Goal: Communication & Community: Connect with others

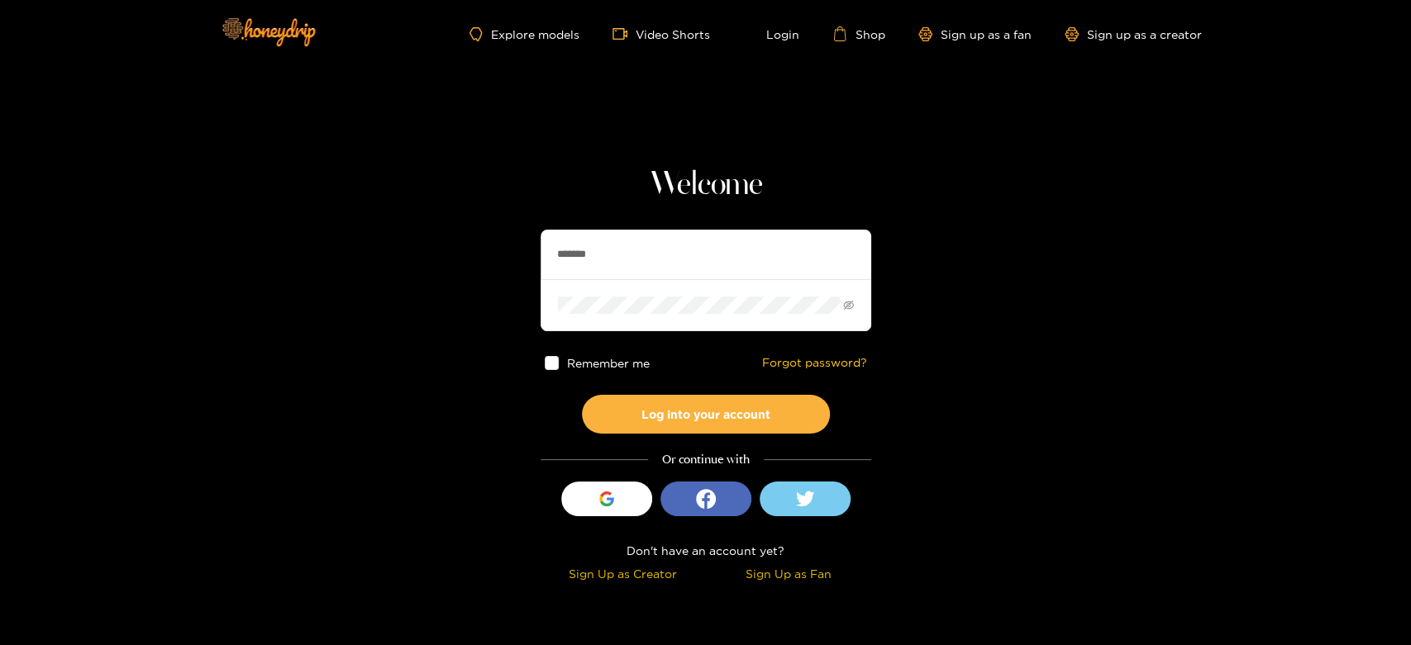
click at [515, 259] on section "Welcome ******* Remember me Forgot password? Log into your account Or continue …" at bounding box center [705, 294] width 1411 height 588
type input "*********"
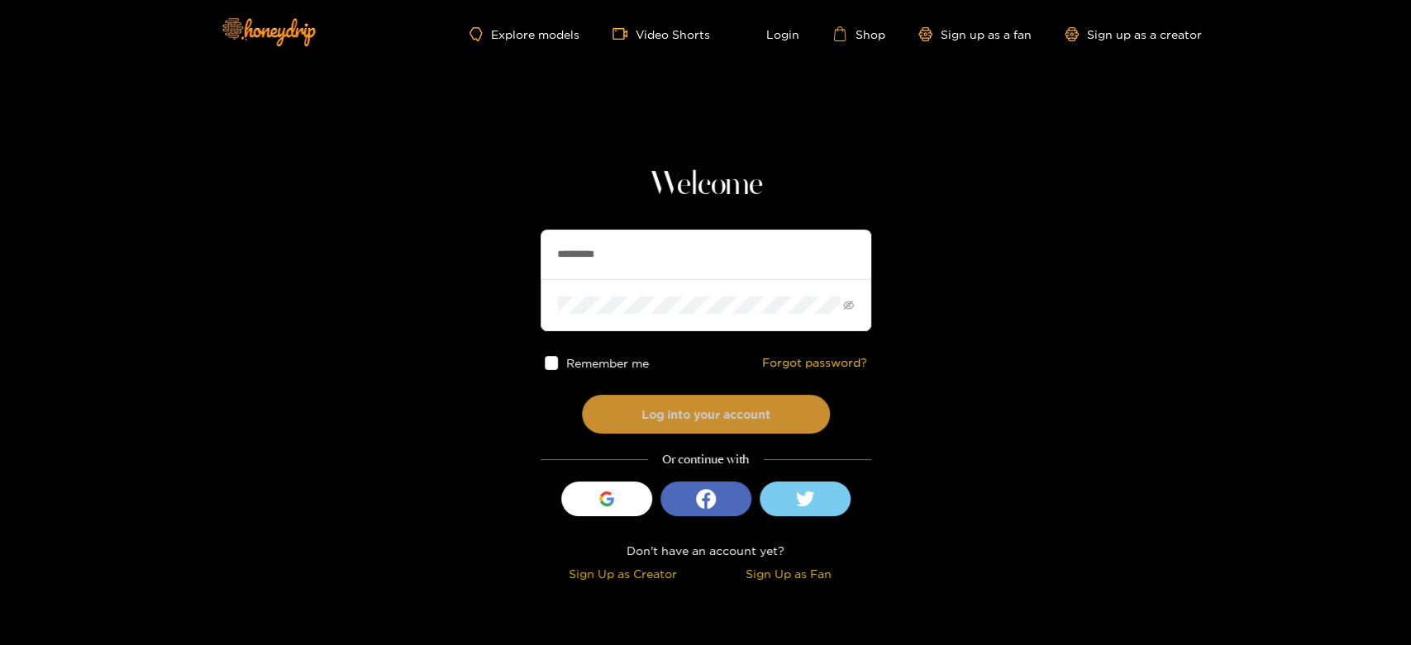
click at [637, 399] on button "Log into your account" at bounding box center [706, 414] width 248 height 39
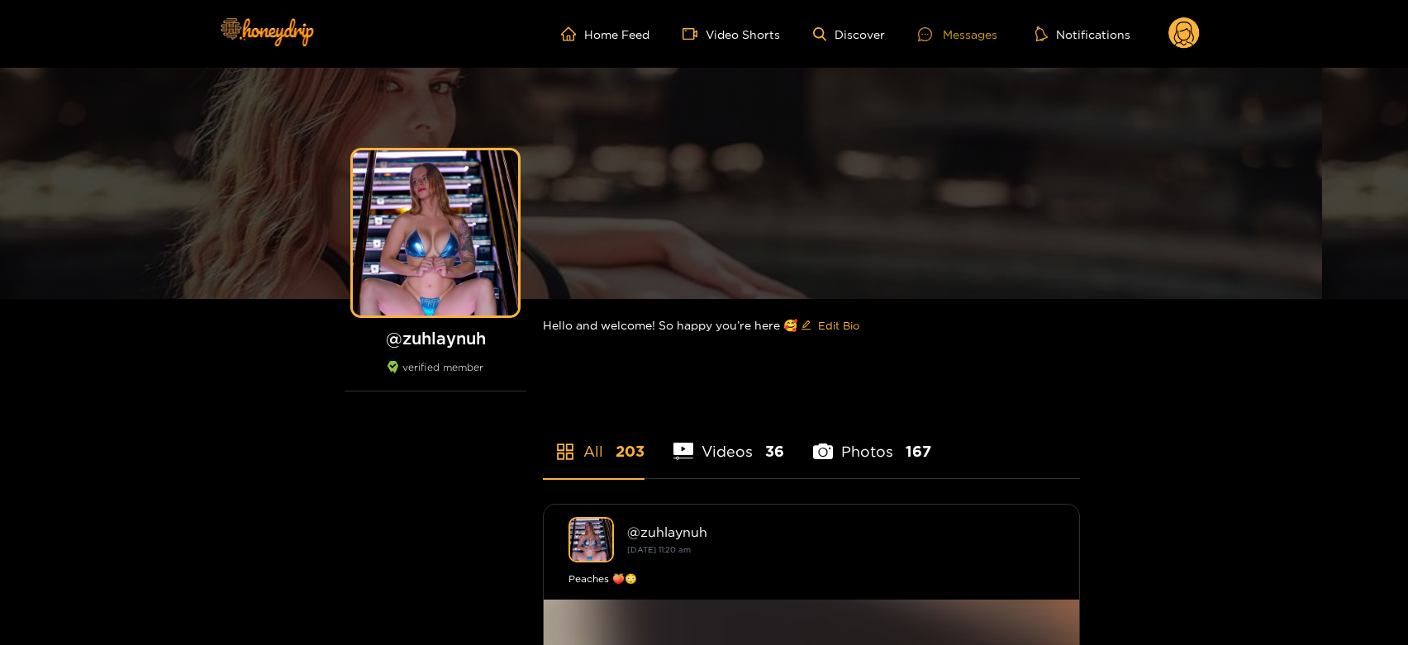
click at [922, 37] on icon at bounding box center [925, 34] width 14 height 14
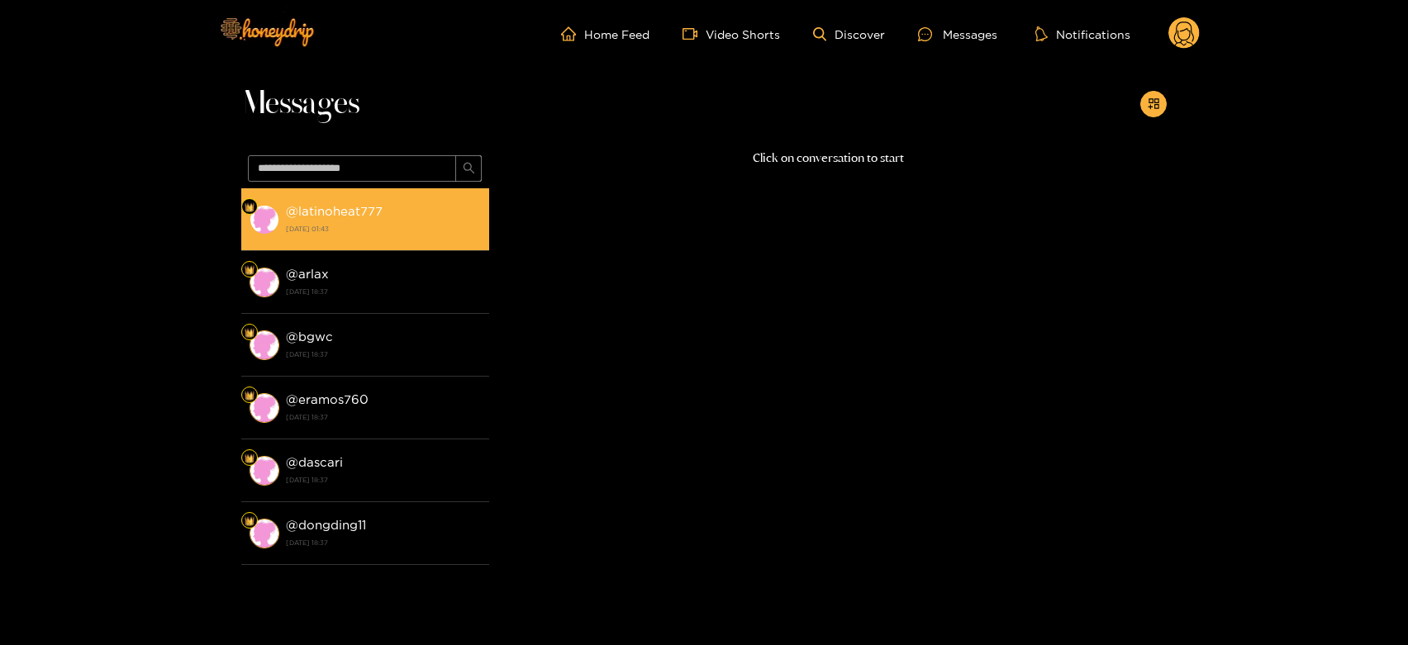
click at [424, 240] on li "@ latinoheat777 [DATE] 01:43" at bounding box center [365, 219] width 248 height 63
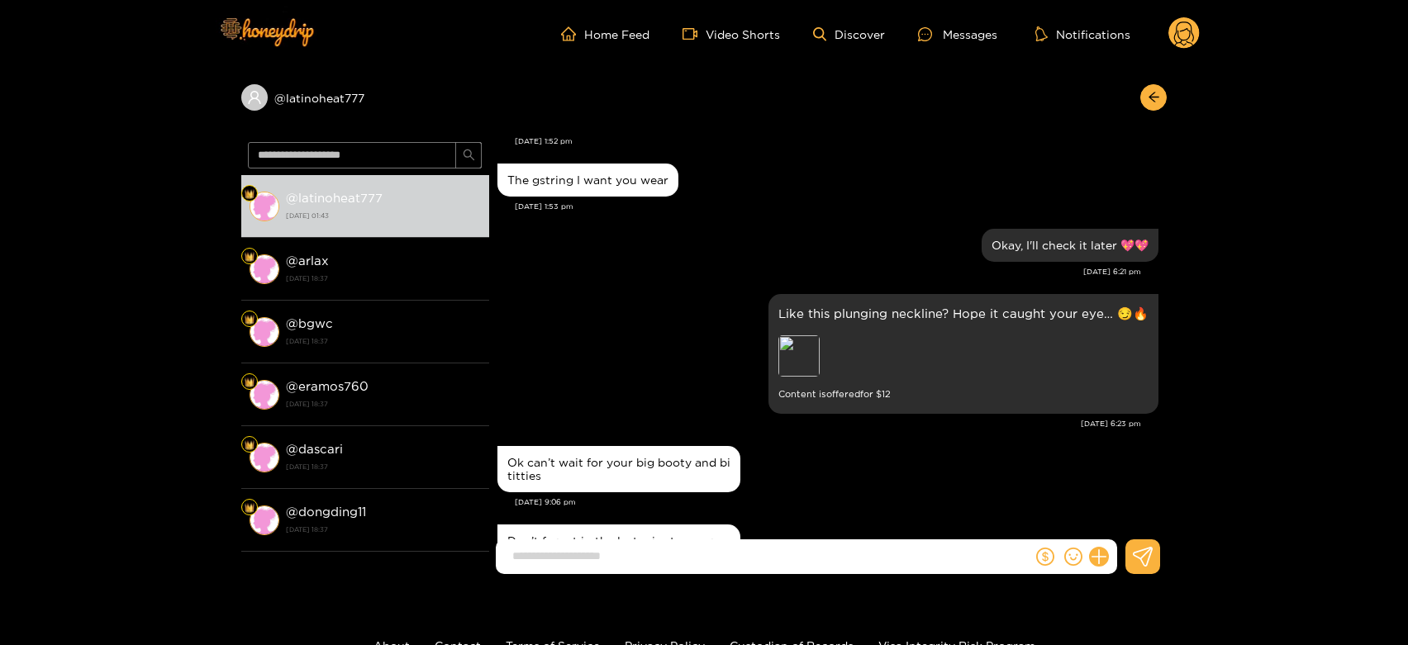
scroll to position [2905, 0]
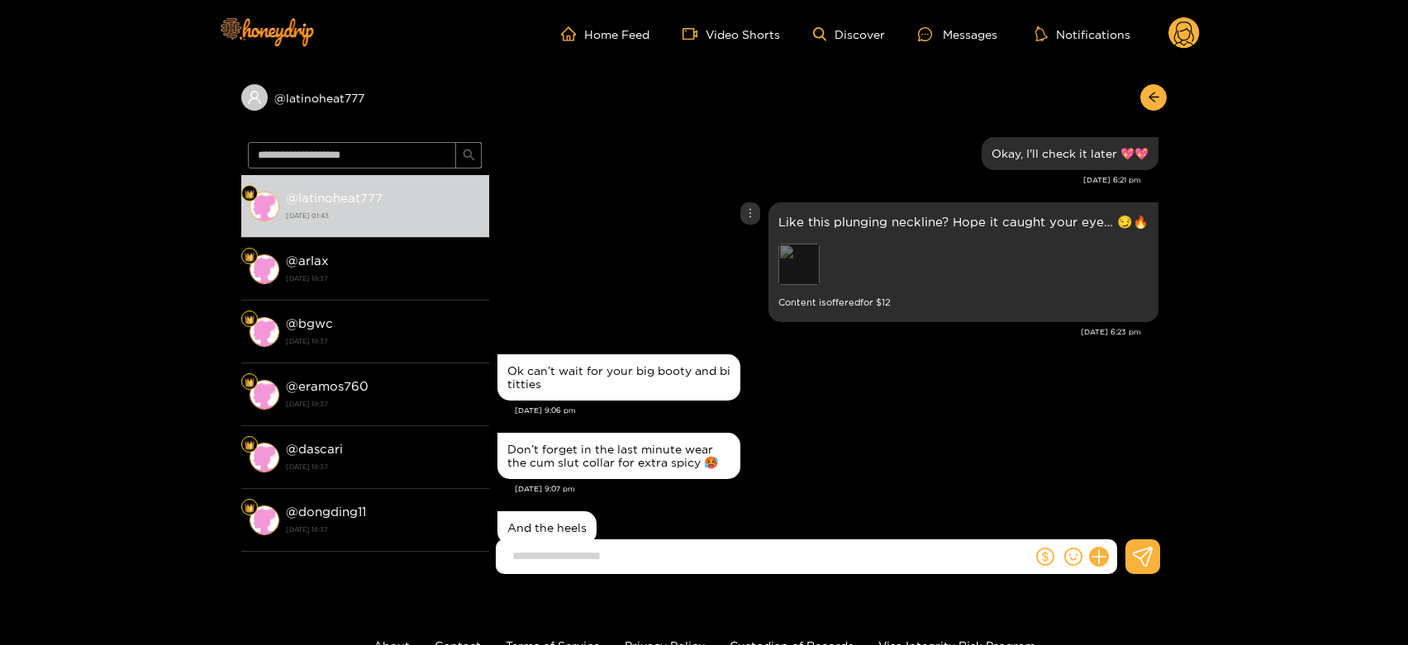
click at [810, 266] on div "Preview" at bounding box center [798, 264] width 41 height 41
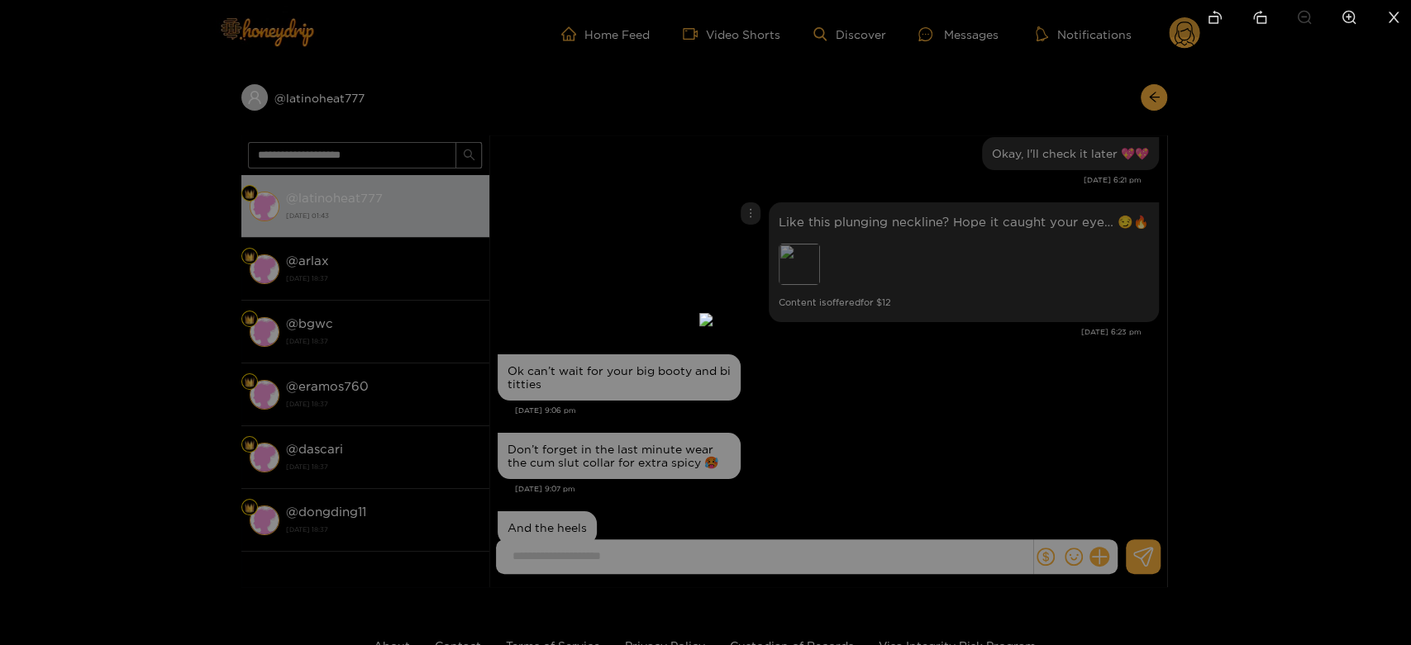
click at [1025, 396] on div at bounding box center [705, 322] width 1411 height 645
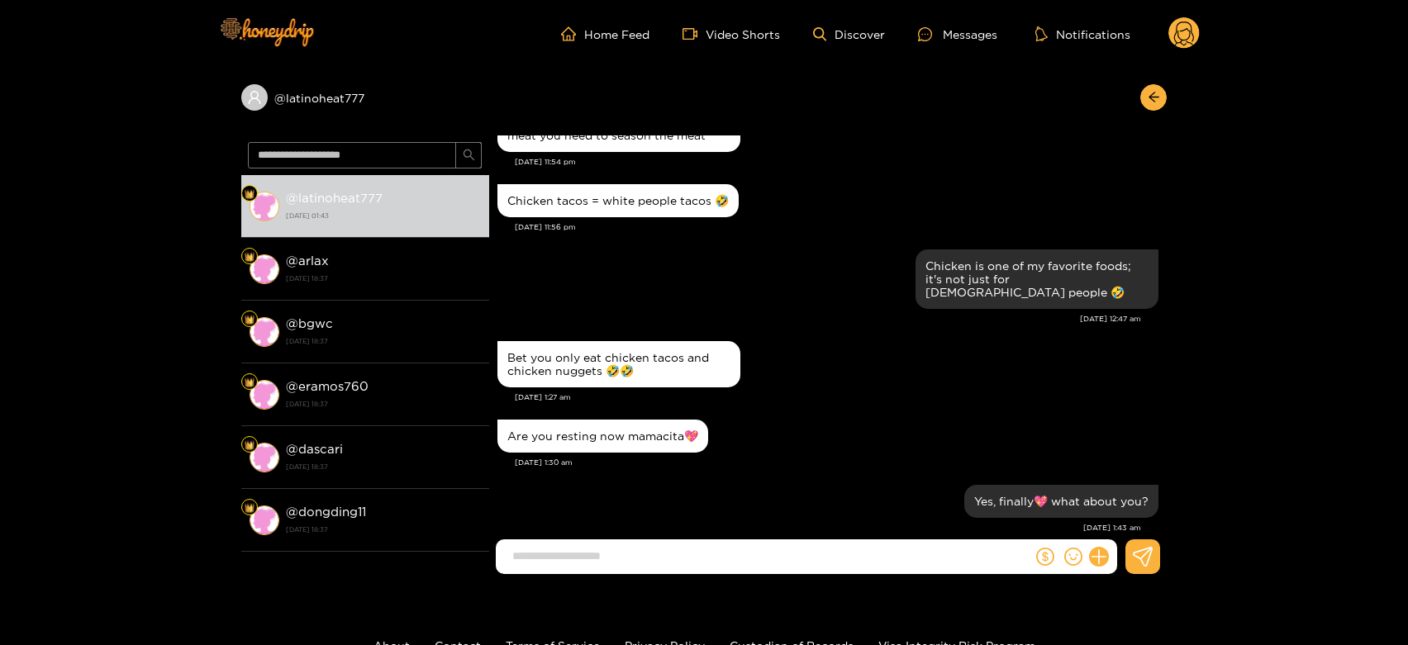
scroll to position [121, 0]
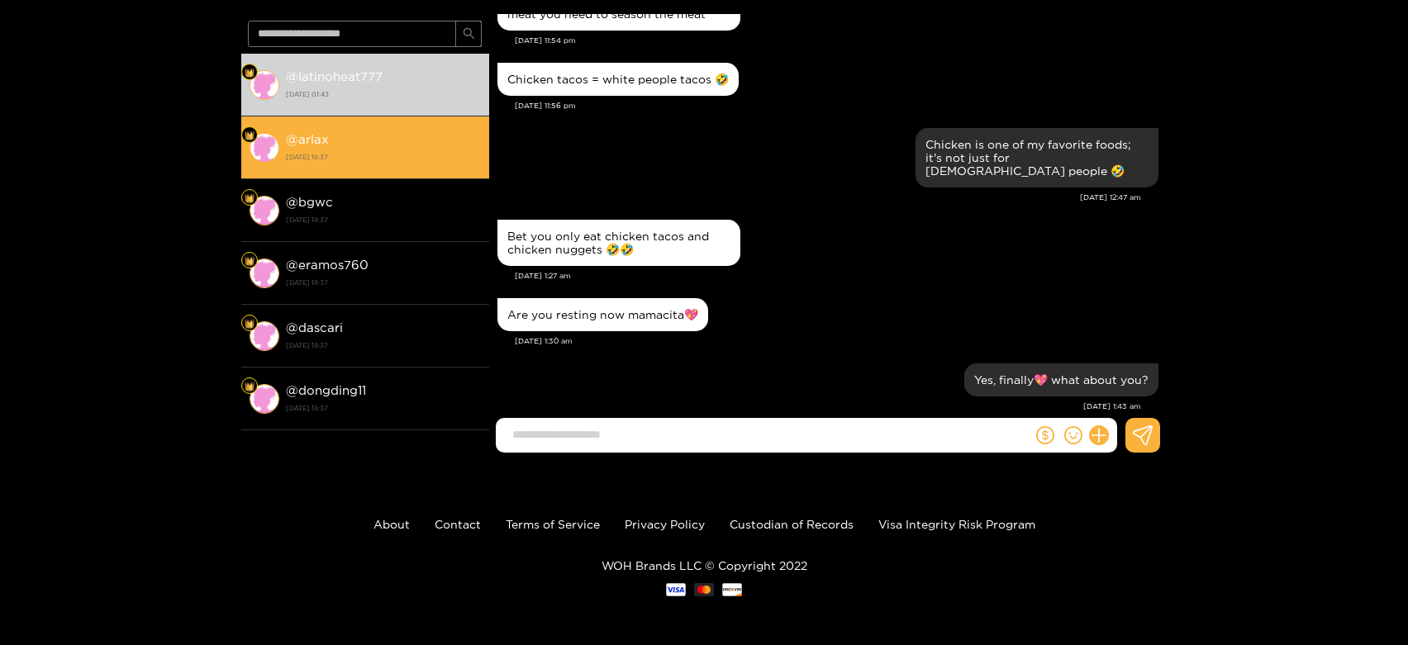
click at [361, 135] on div "@ arlax [DATE] 18:37" at bounding box center [383, 147] width 195 height 37
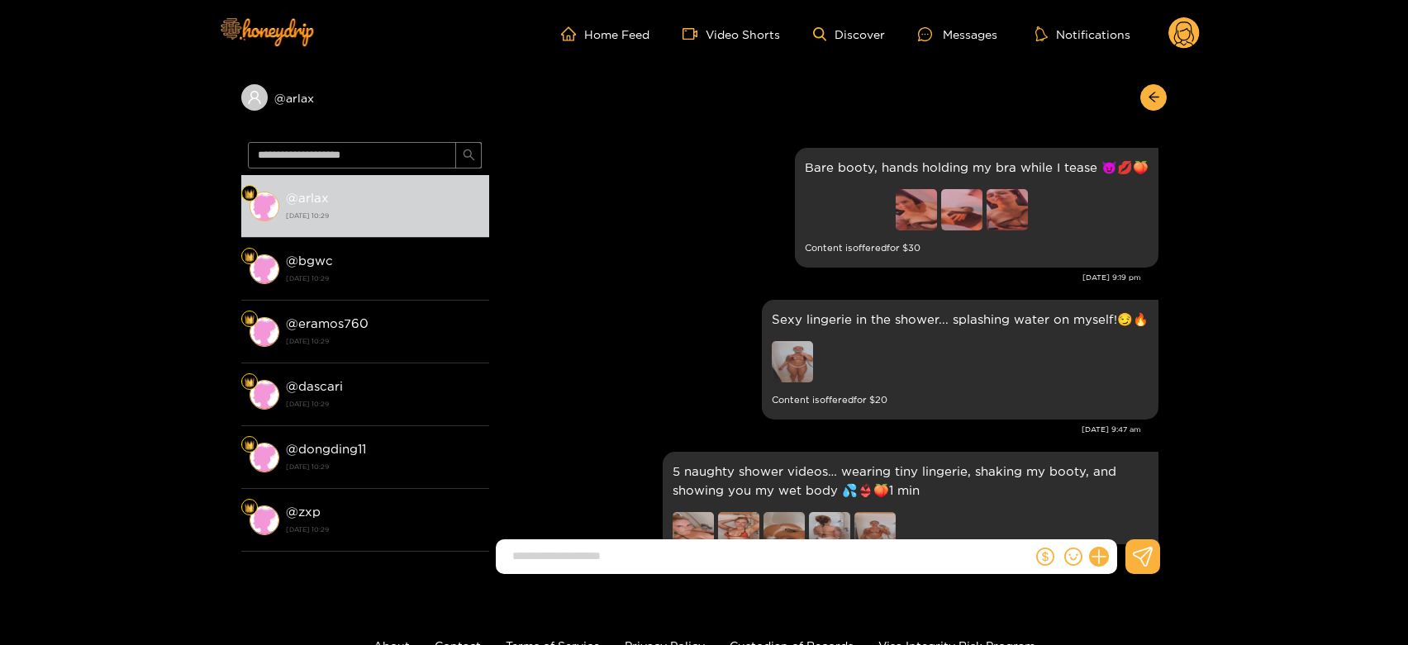
scroll to position [3398, 0]
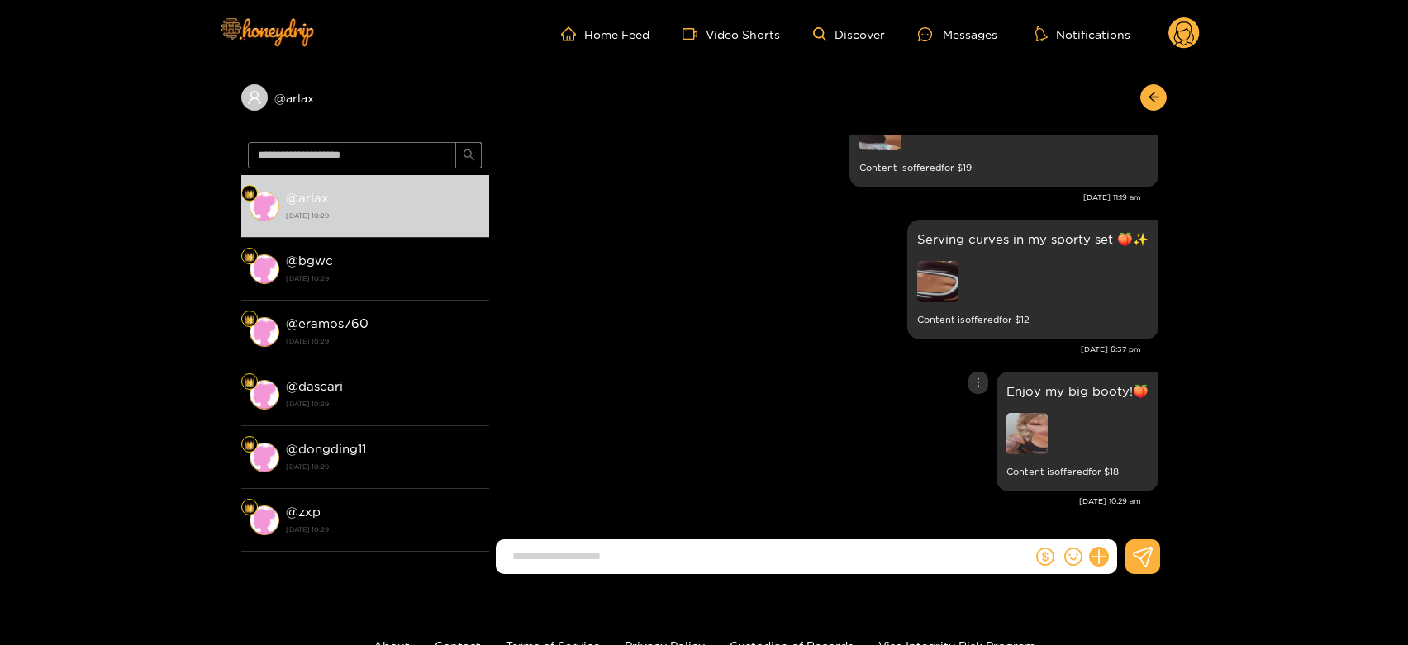
click at [1031, 436] on img at bounding box center [1027, 433] width 41 height 41
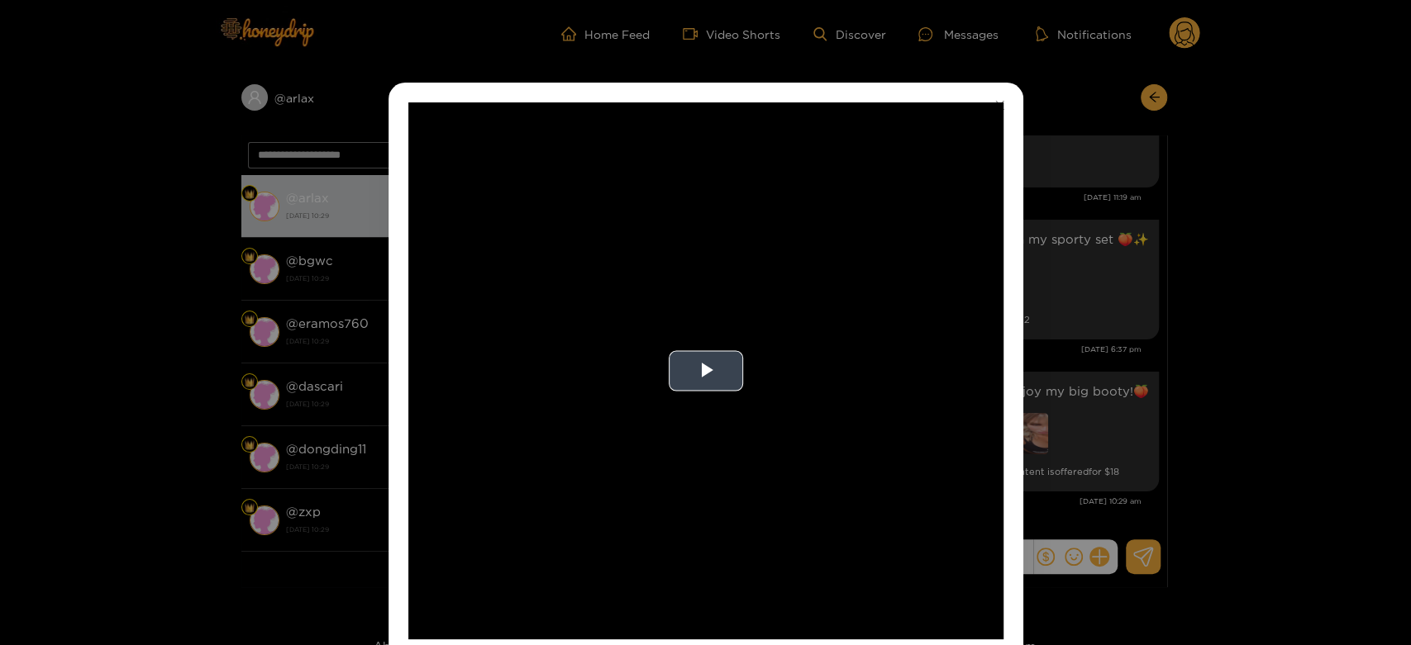
click at [784, 415] on video "Video Player" at bounding box center [705, 370] width 595 height 537
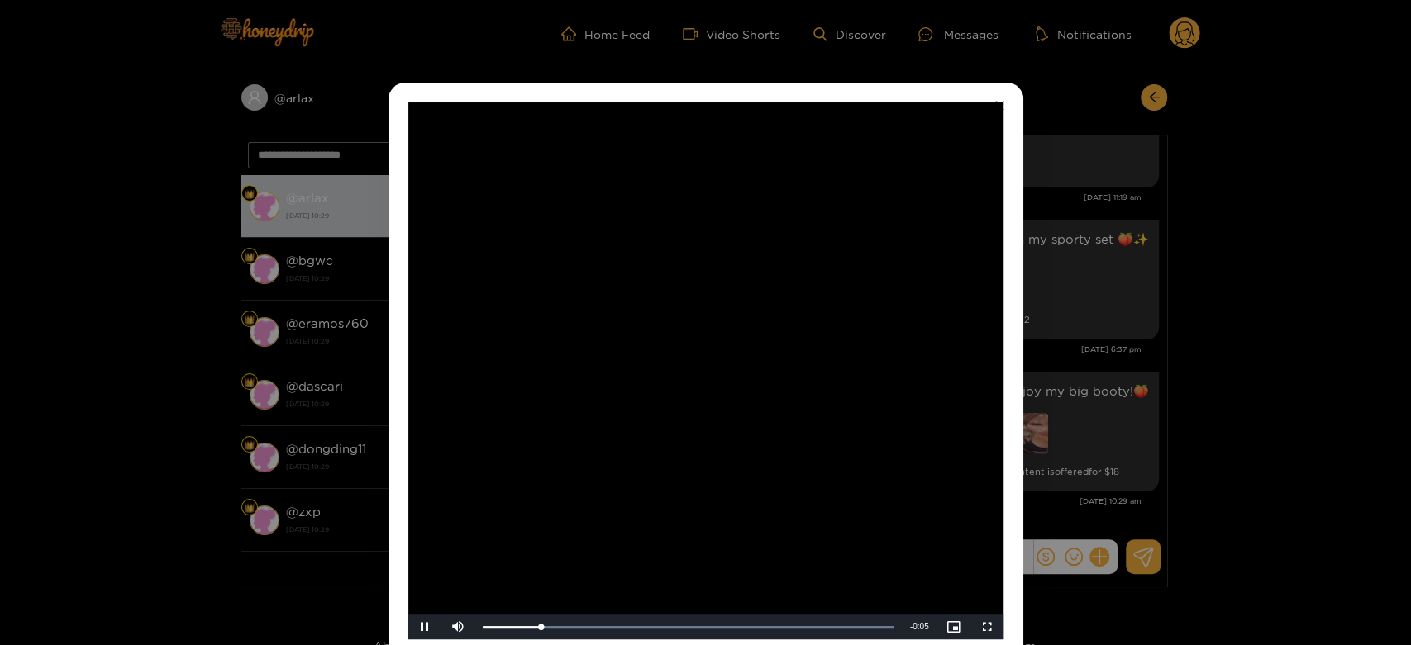
click at [784, 415] on video "Video Player" at bounding box center [705, 370] width 595 height 537
click at [1117, 394] on div "**********" at bounding box center [705, 322] width 1411 height 645
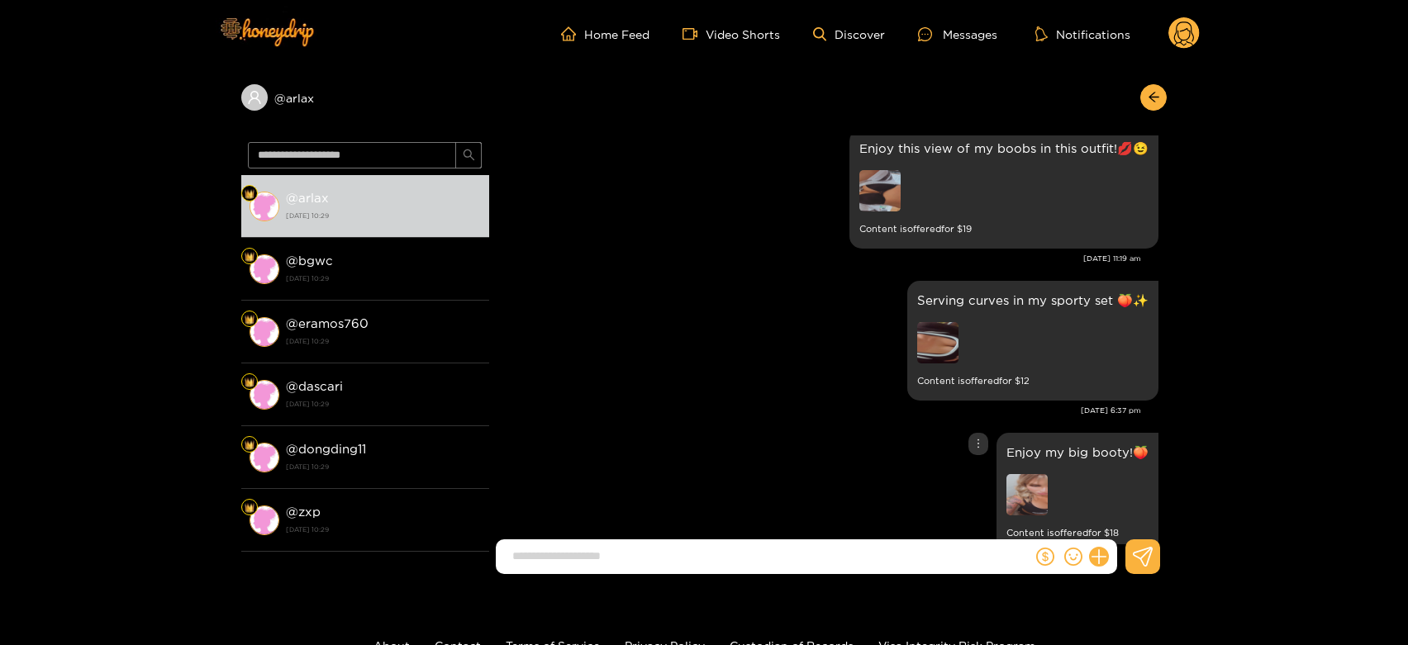
scroll to position [3306, 0]
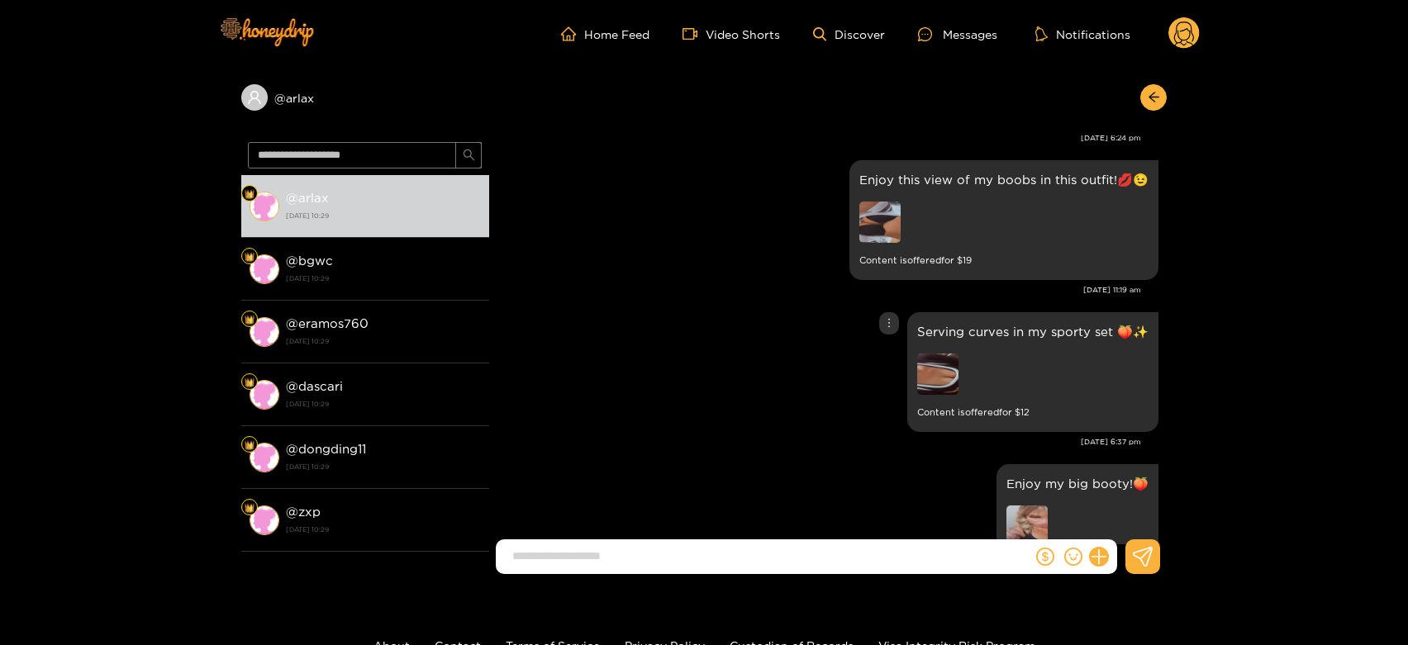
click at [933, 369] on img at bounding box center [937, 374] width 41 height 41
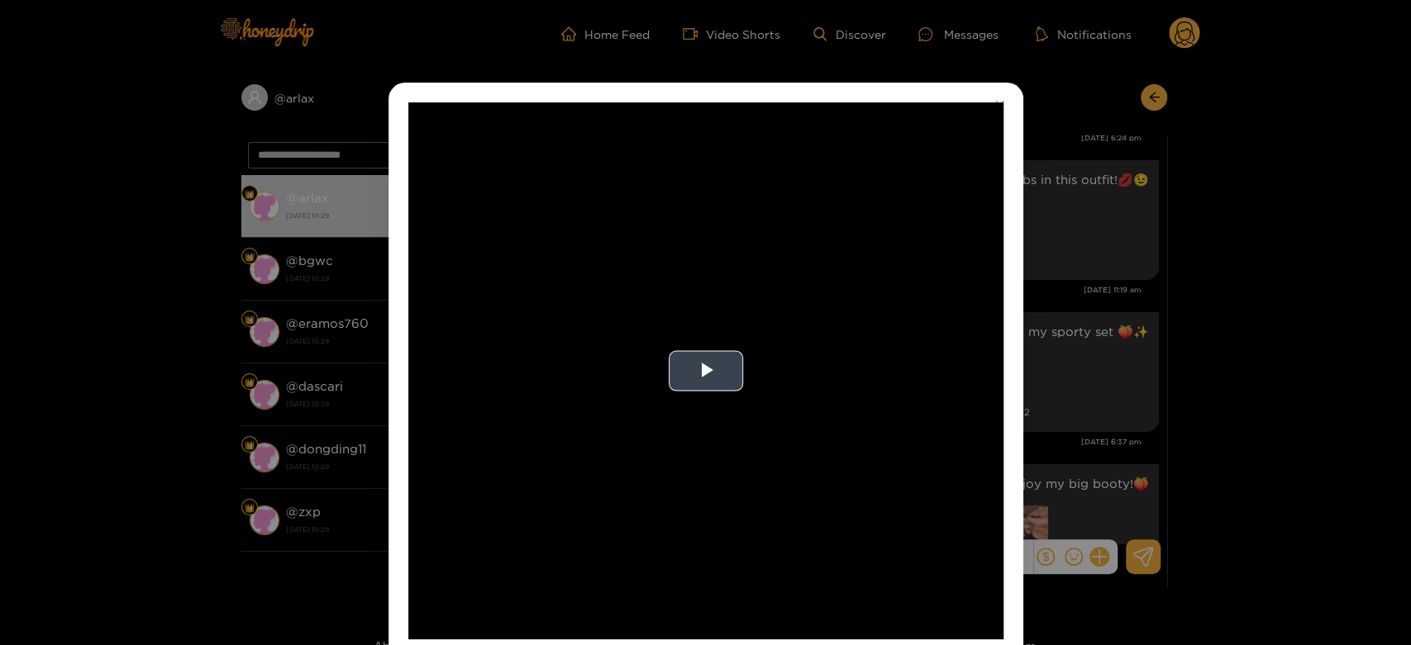
click at [796, 371] on video "Video Player" at bounding box center [705, 370] width 595 height 537
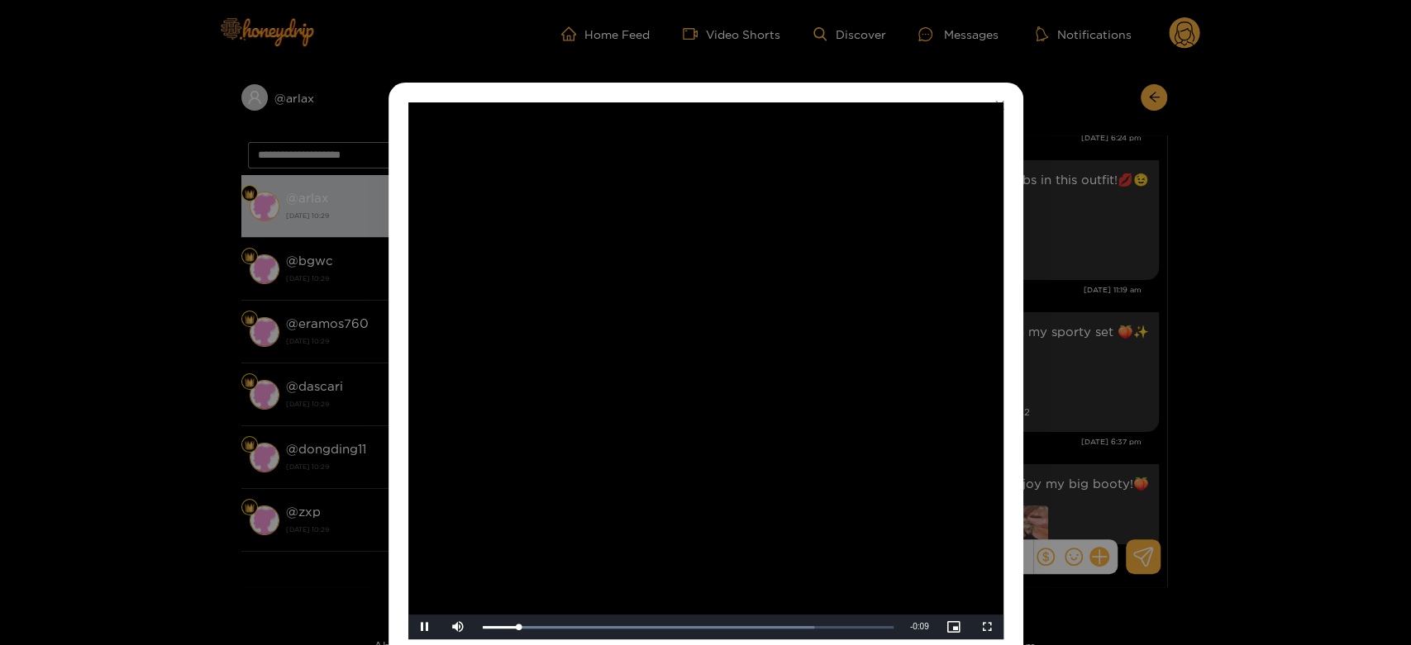
click at [794, 371] on video "Video Player" at bounding box center [705, 370] width 595 height 537
click at [1084, 362] on div "**********" at bounding box center [705, 322] width 1411 height 645
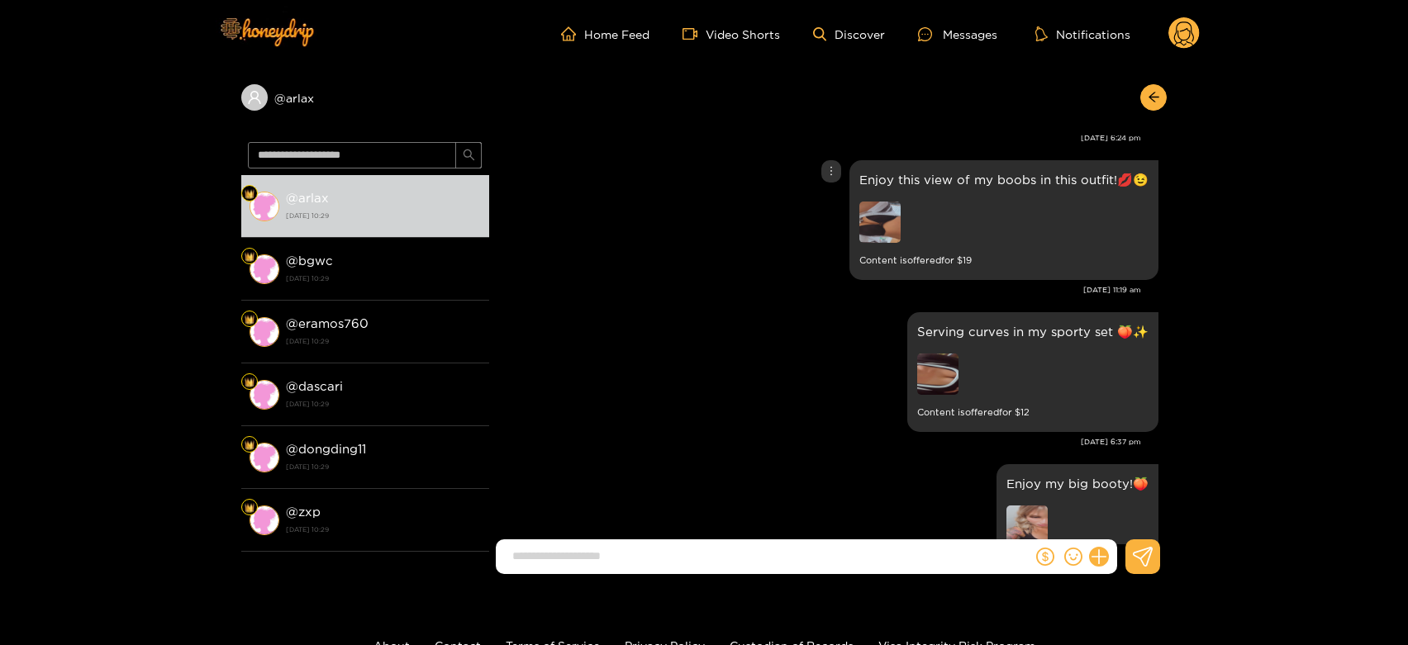
click at [887, 226] on img at bounding box center [879, 222] width 41 height 41
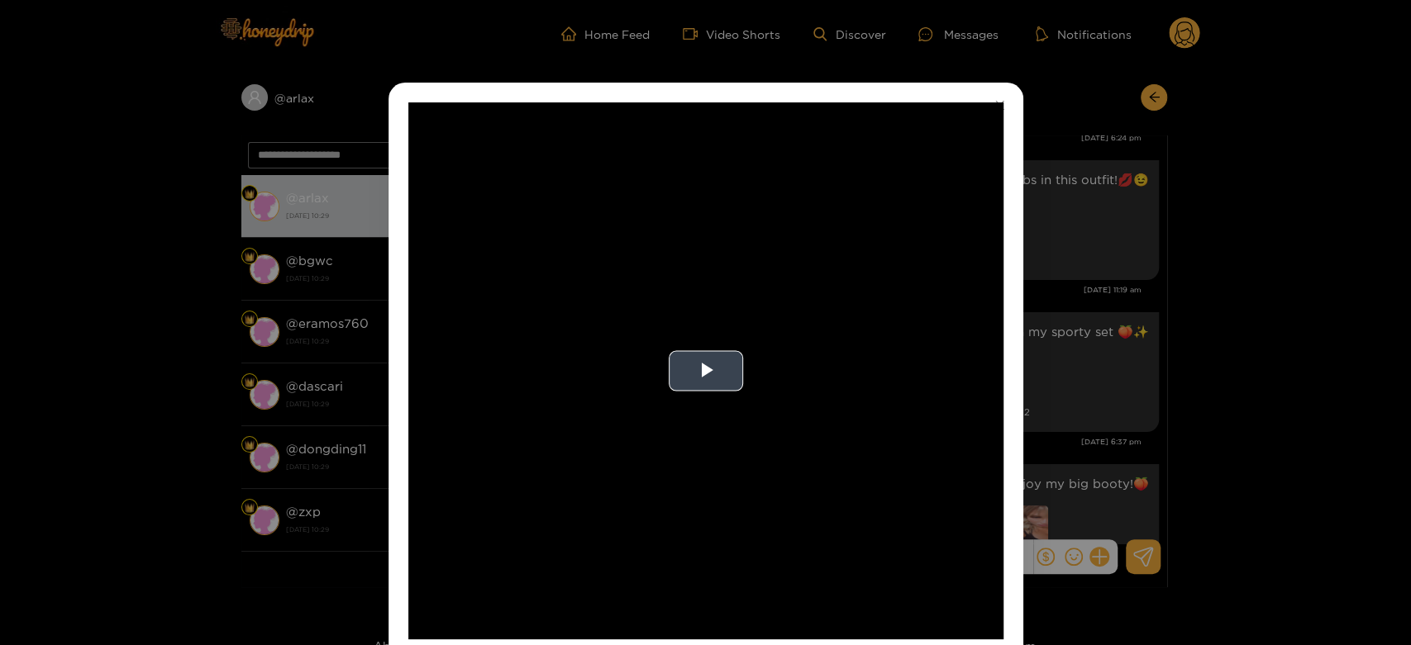
click at [793, 448] on video "Video Player" at bounding box center [705, 370] width 595 height 537
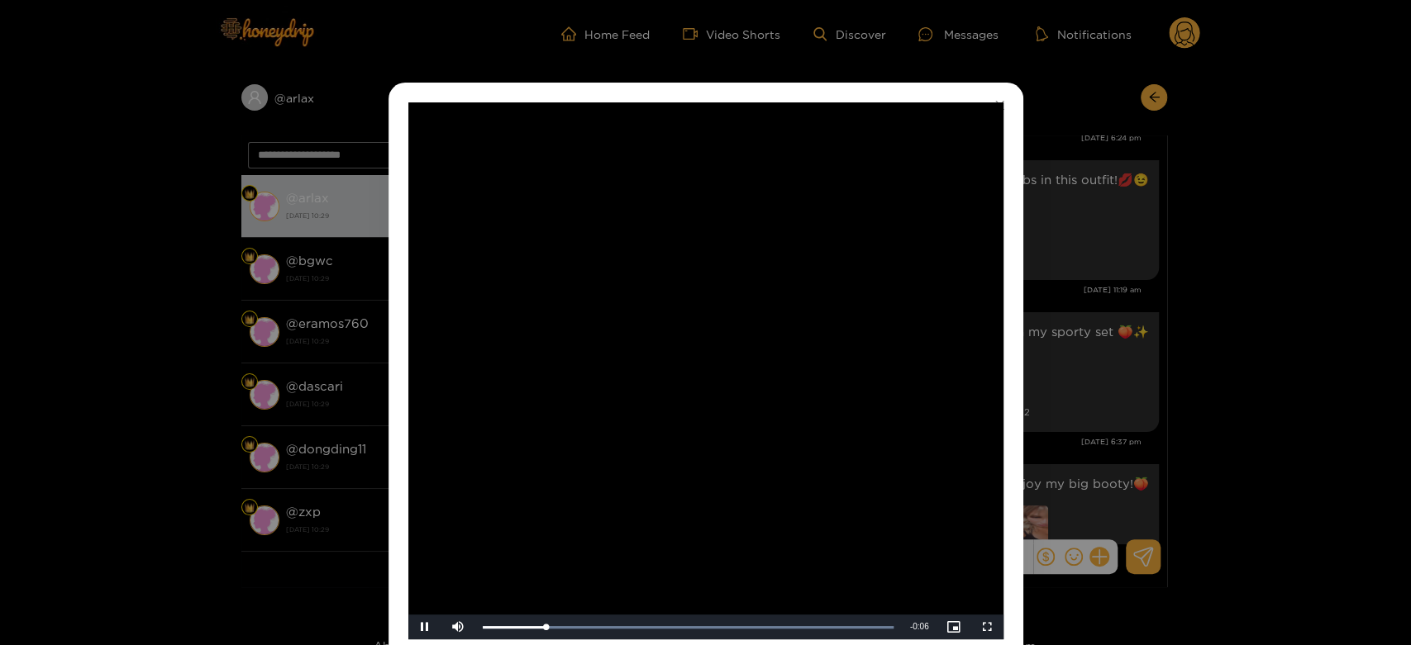
click at [793, 448] on video "Video Player" at bounding box center [705, 370] width 595 height 537
click at [1078, 388] on div "**********" at bounding box center [705, 322] width 1411 height 645
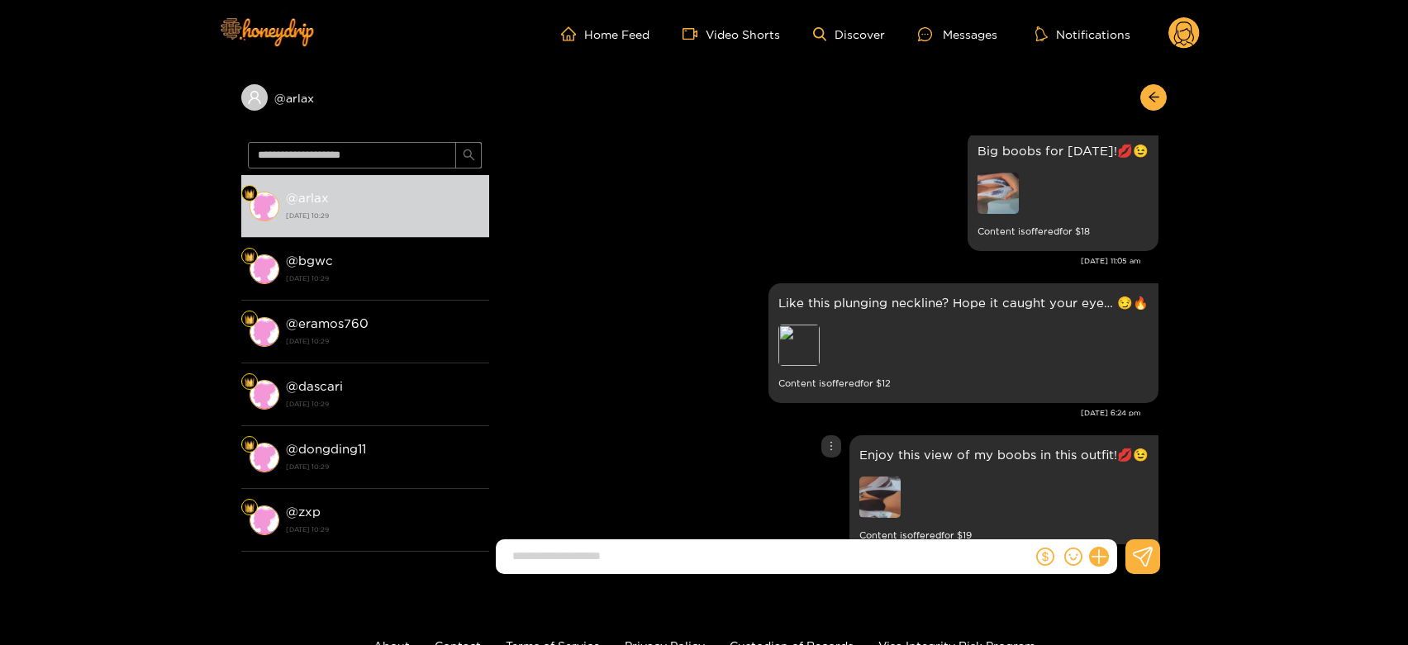
scroll to position [2939, 0]
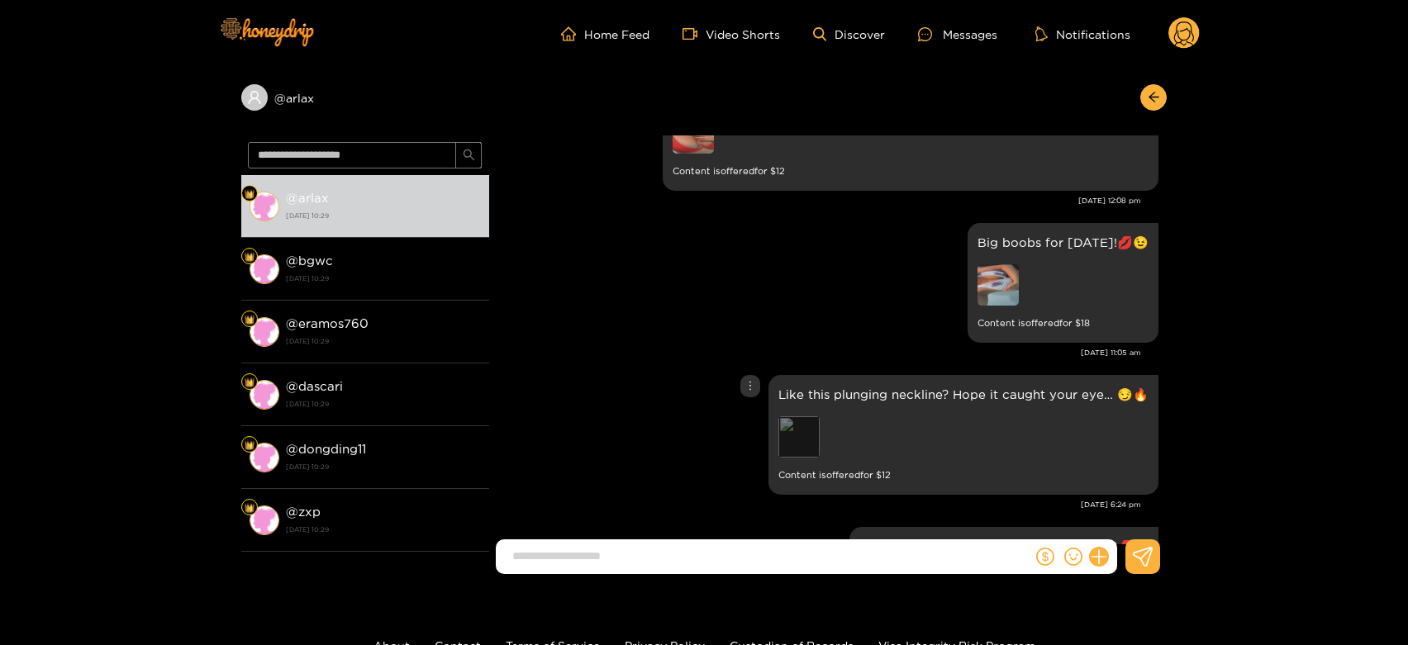
click at [789, 435] on div "Preview" at bounding box center [798, 437] width 41 height 41
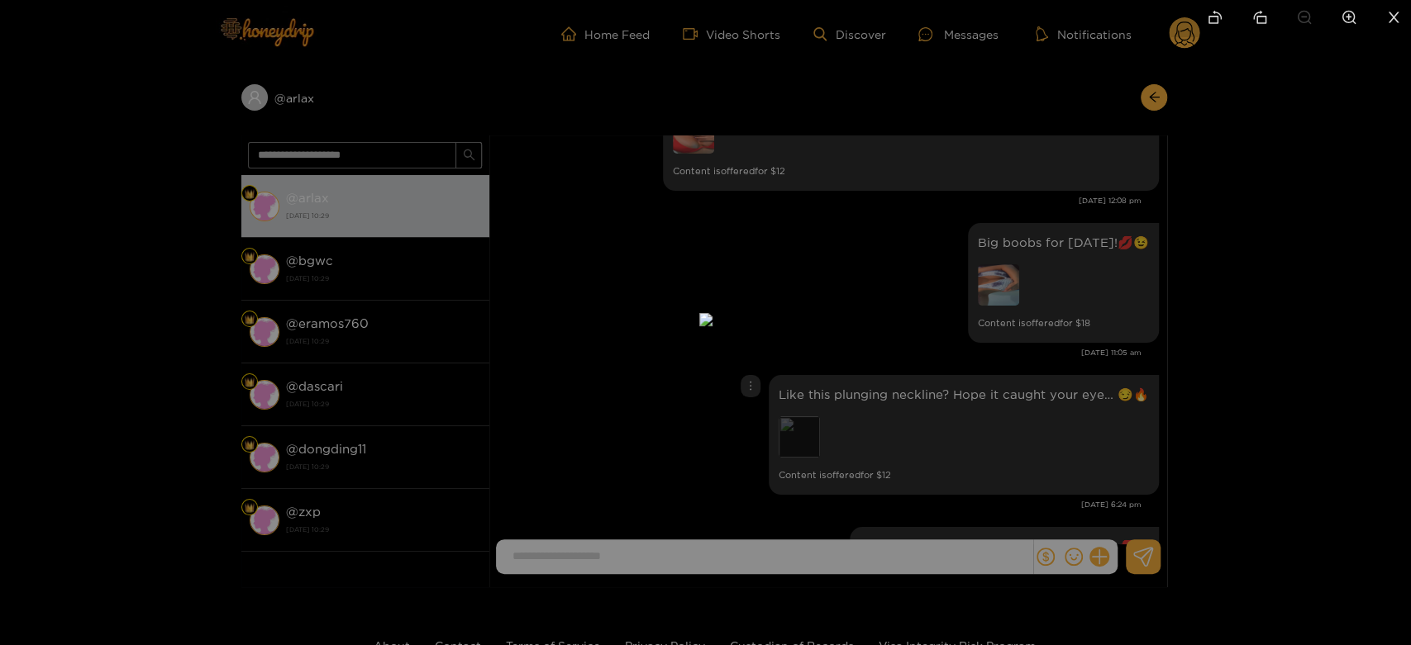
click at [712, 326] on img at bounding box center [705, 319] width 13 height 13
click at [1052, 393] on div at bounding box center [705, 322] width 1411 height 645
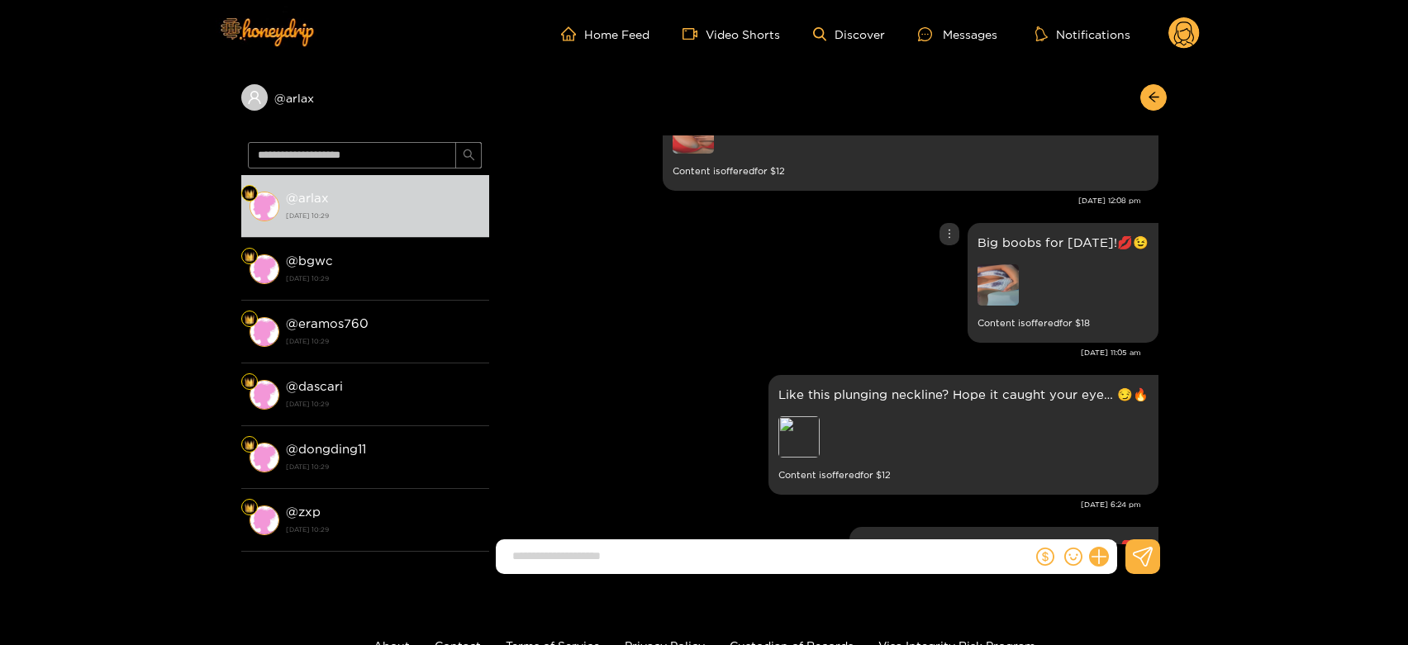
click at [987, 279] on img at bounding box center [998, 284] width 41 height 41
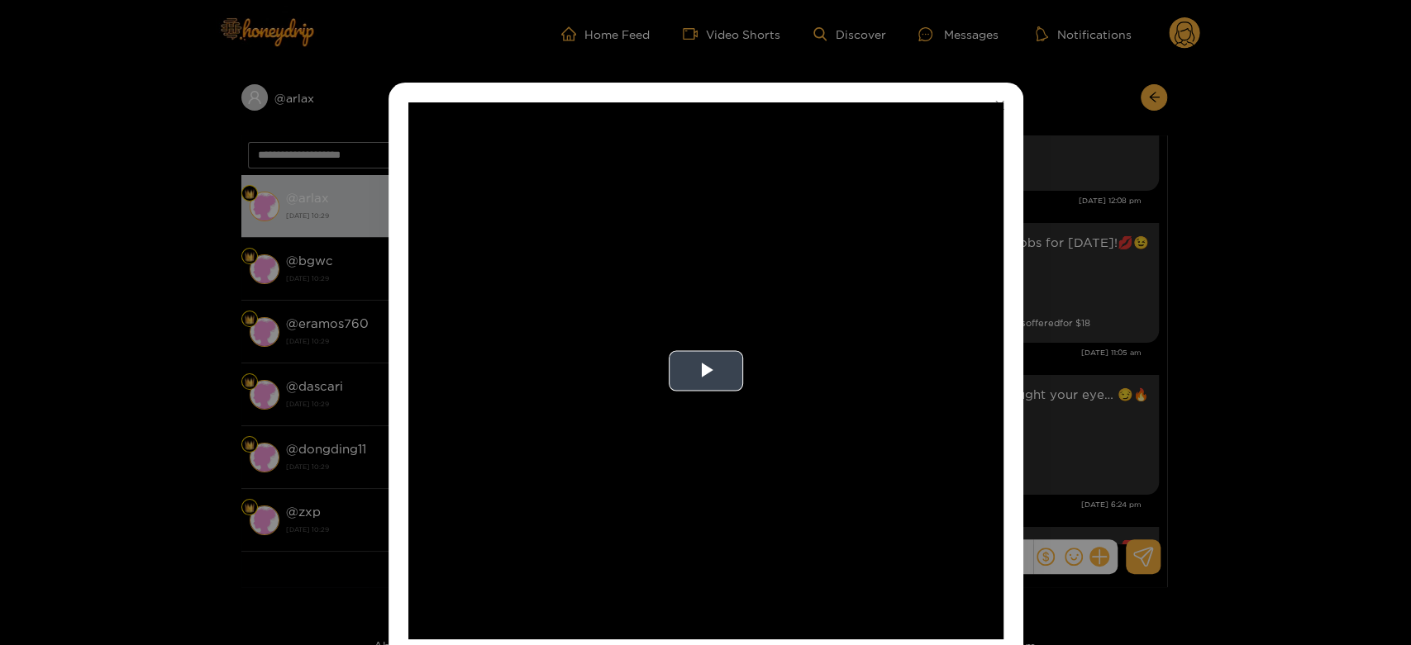
click at [875, 398] on video "Video Player" at bounding box center [705, 370] width 595 height 537
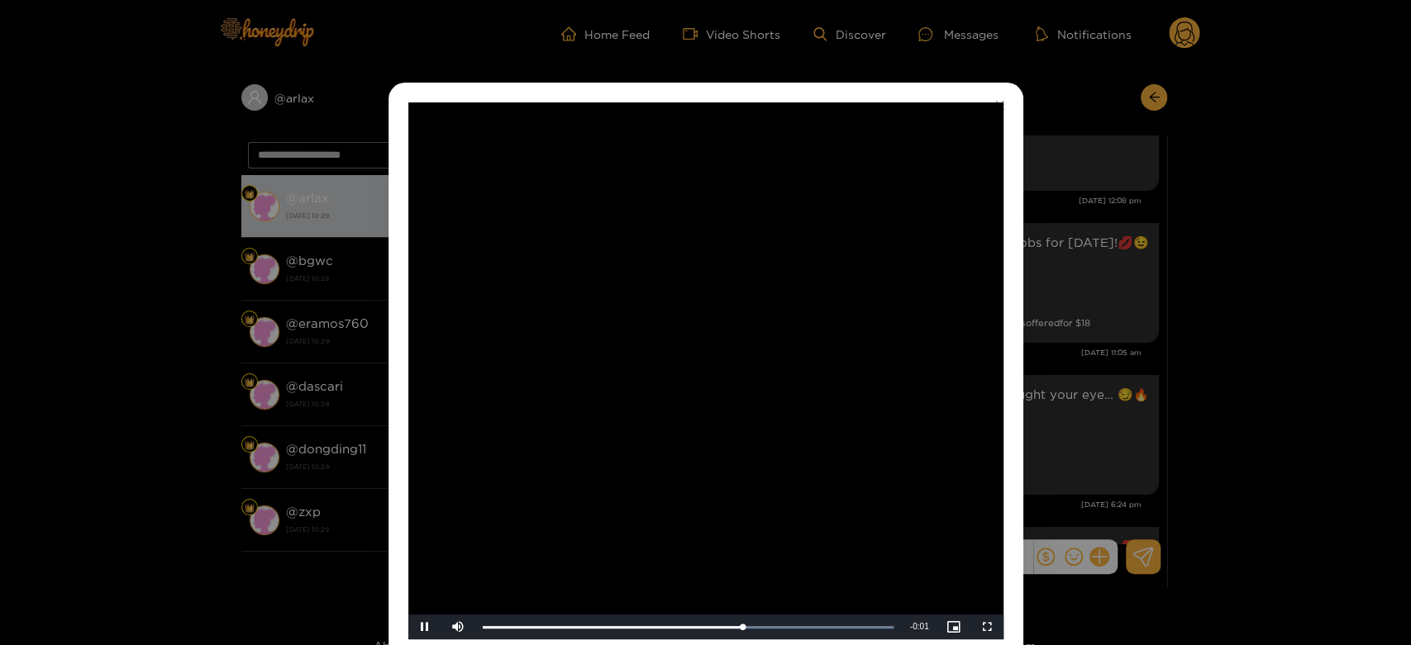
click at [875, 398] on video "Video Player" at bounding box center [705, 370] width 595 height 537
click at [1054, 410] on div "**********" at bounding box center [705, 322] width 1411 height 645
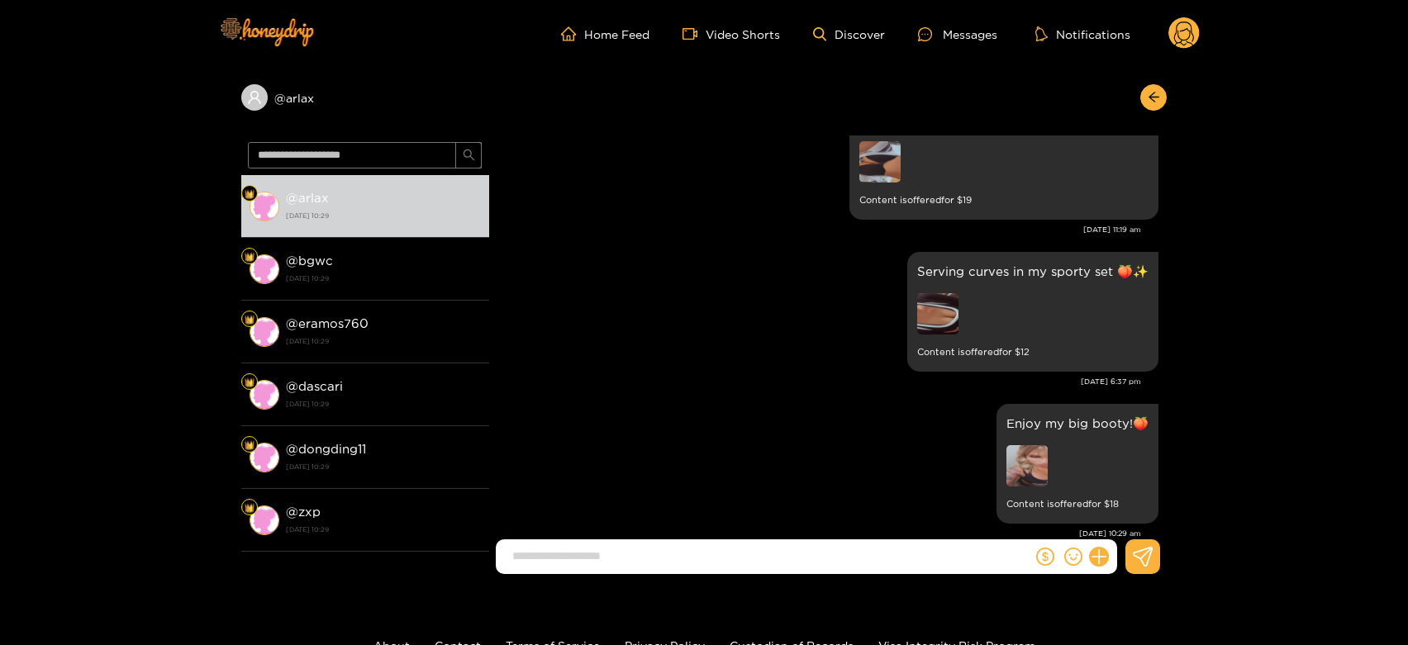
scroll to position [3398, 0]
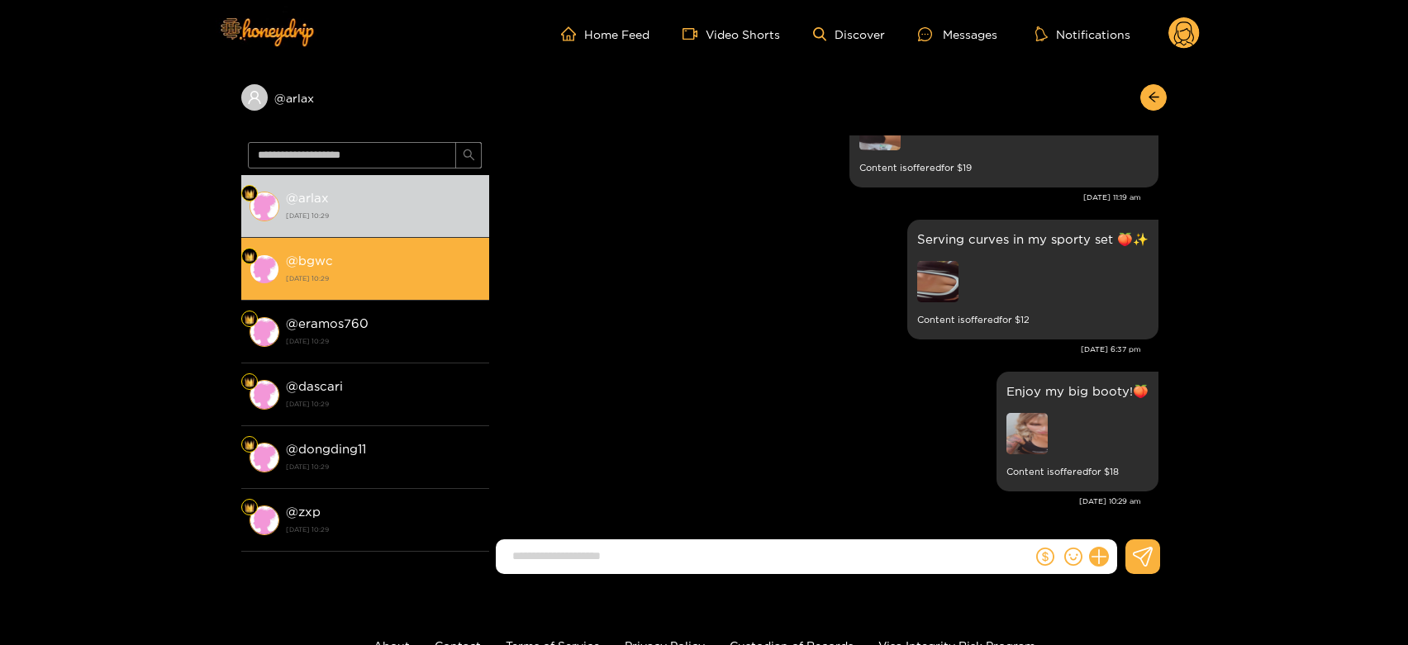
click at [438, 280] on strong "24 September 2025 10:29" at bounding box center [383, 278] width 195 height 15
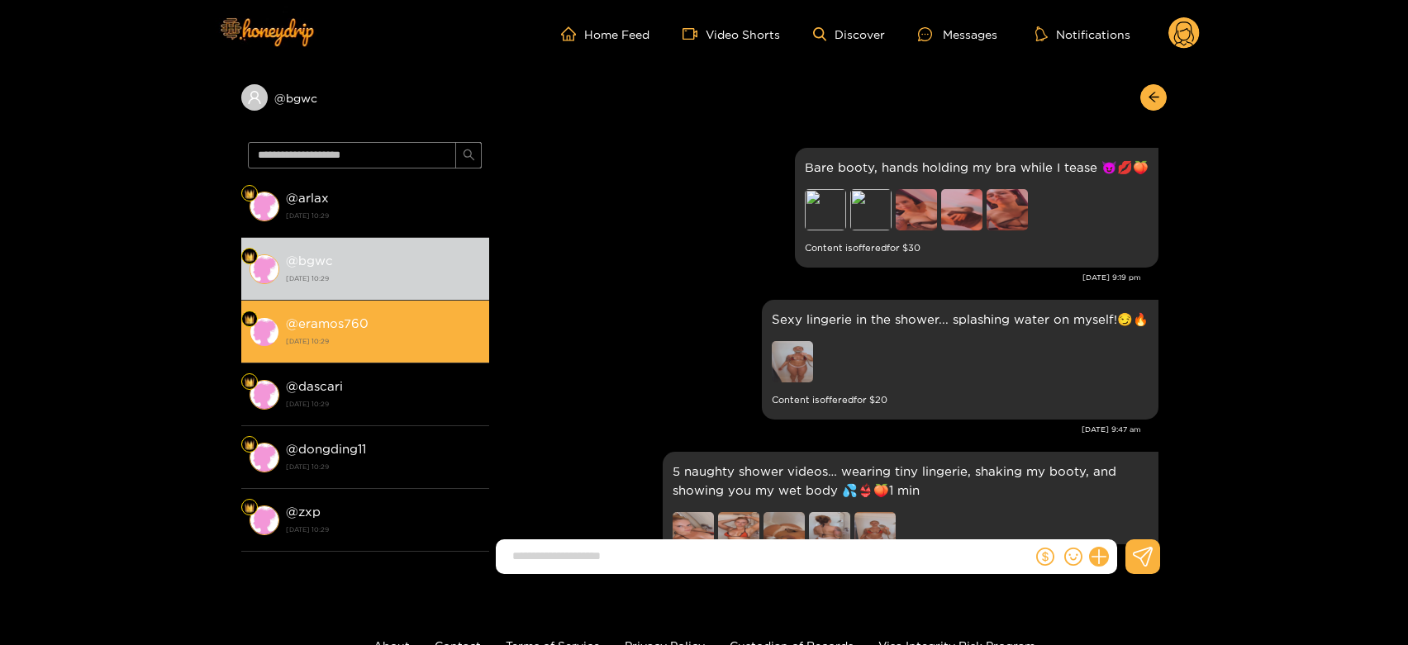
scroll to position [3398, 0]
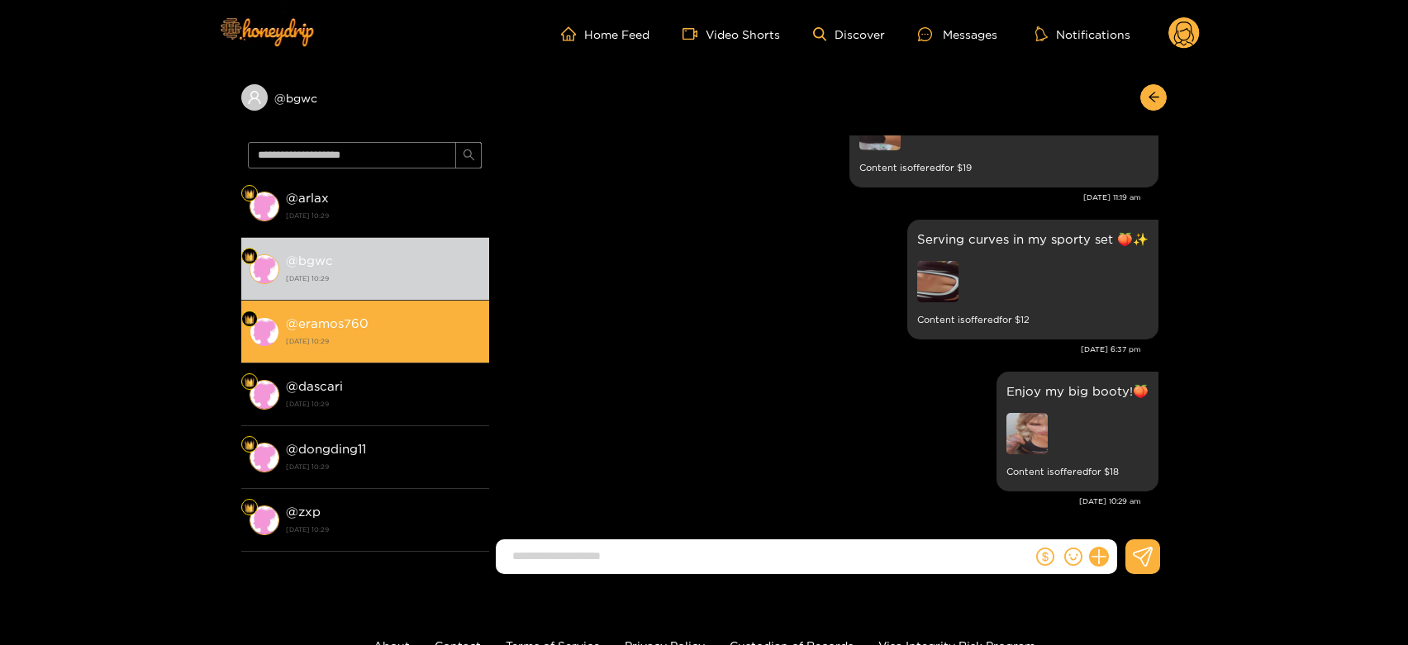
click at [426, 355] on li "@ eramos760 24 September 2025 10:29" at bounding box center [365, 332] width 248 height 63
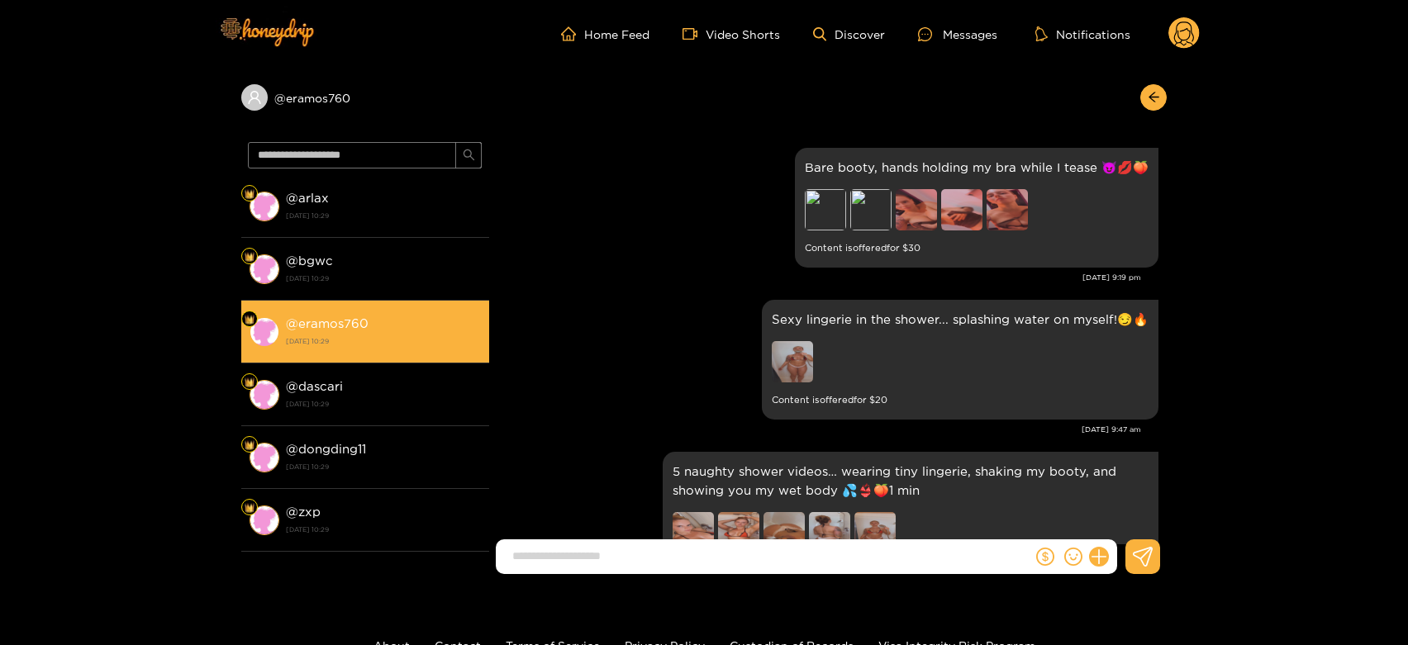
scroll to position [3398, 0]
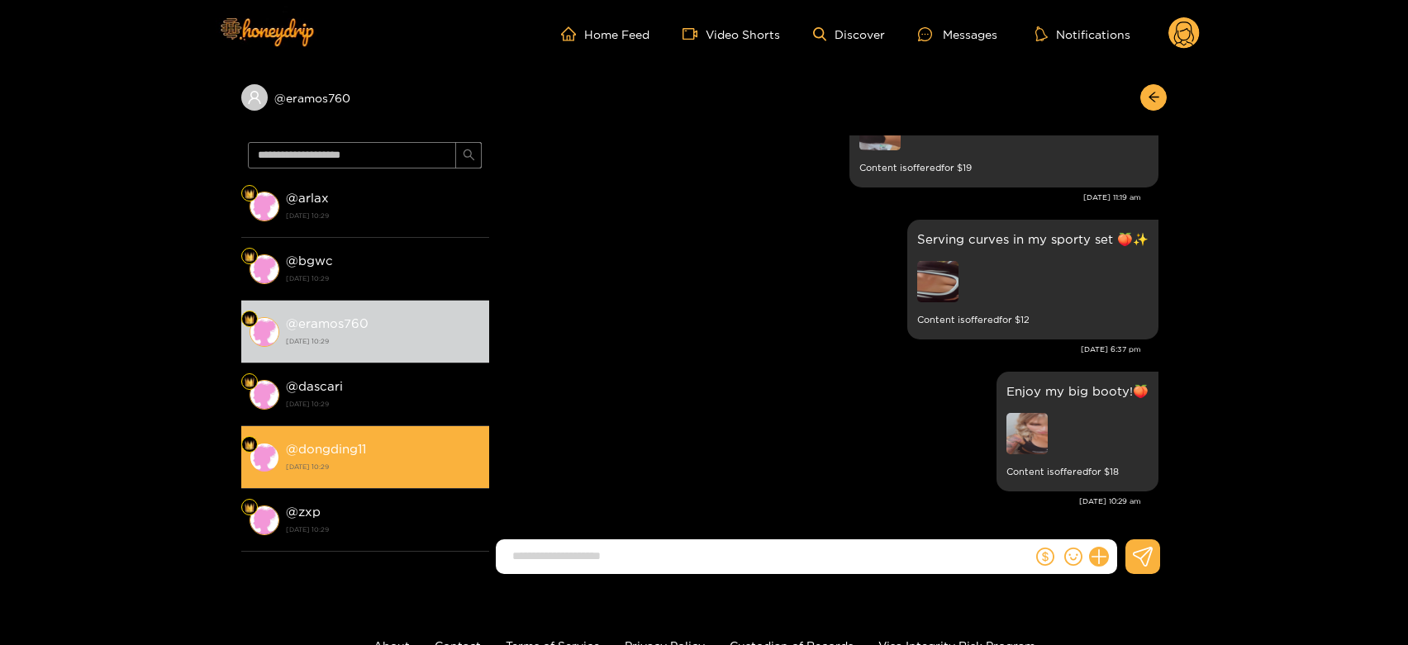
click at [379, 427] on li "@ dongding11 24 September 2025 10:29" at bounding box center [365, 457] width 248 height 63
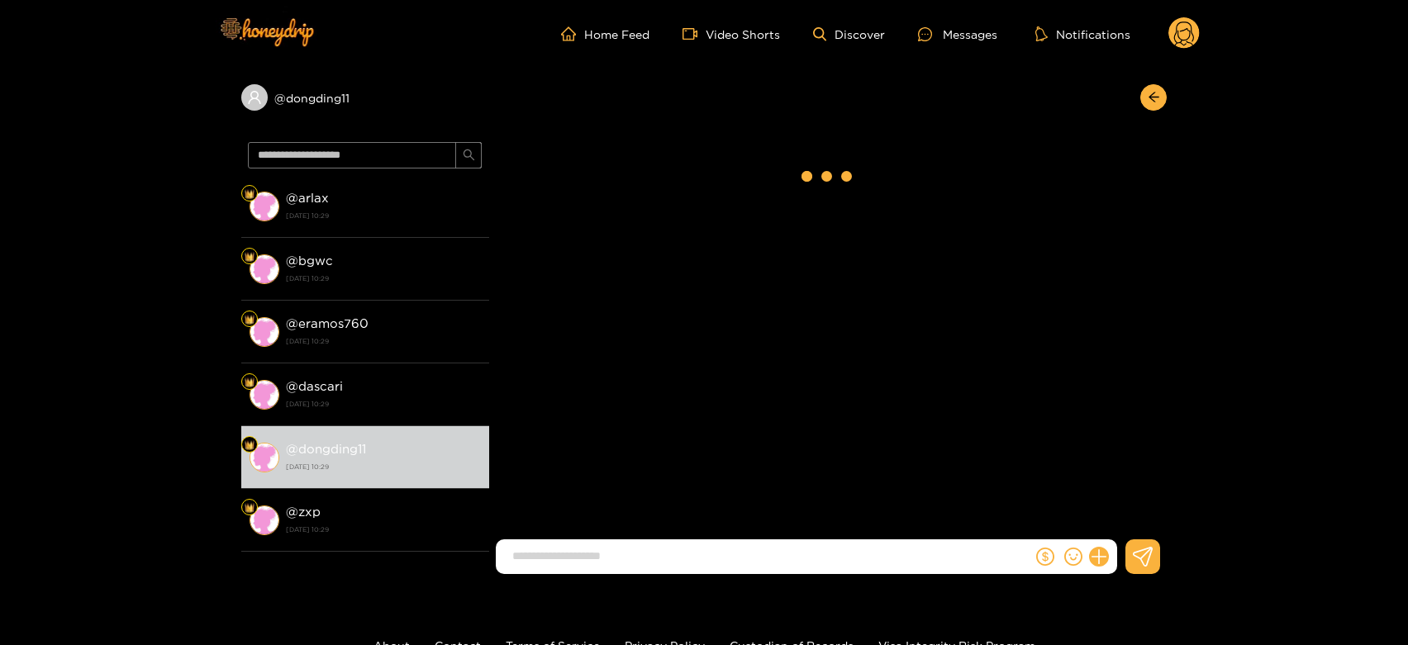
click at [1183, 42] on circle at bounding box center [1184, 32] width 31 height 31
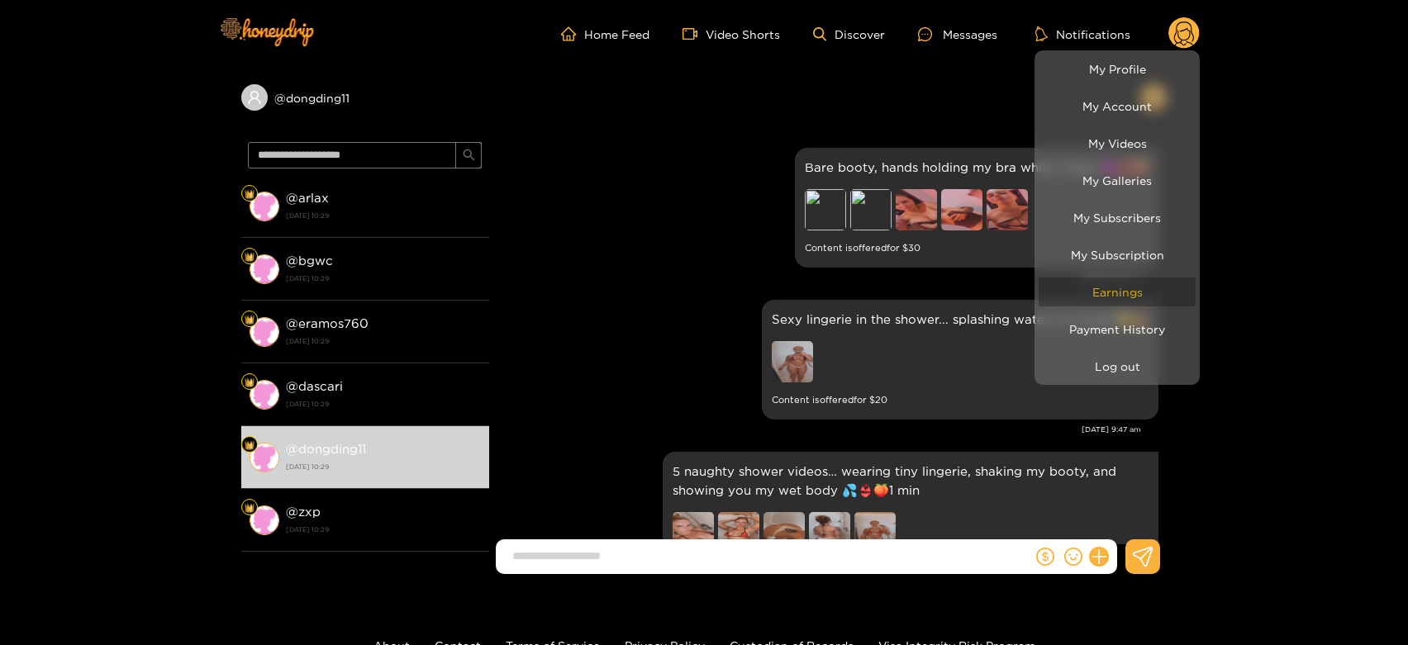
click at [1086, 296] on link "Earnings" at bounding box center [1117, 292] width 157 height 29
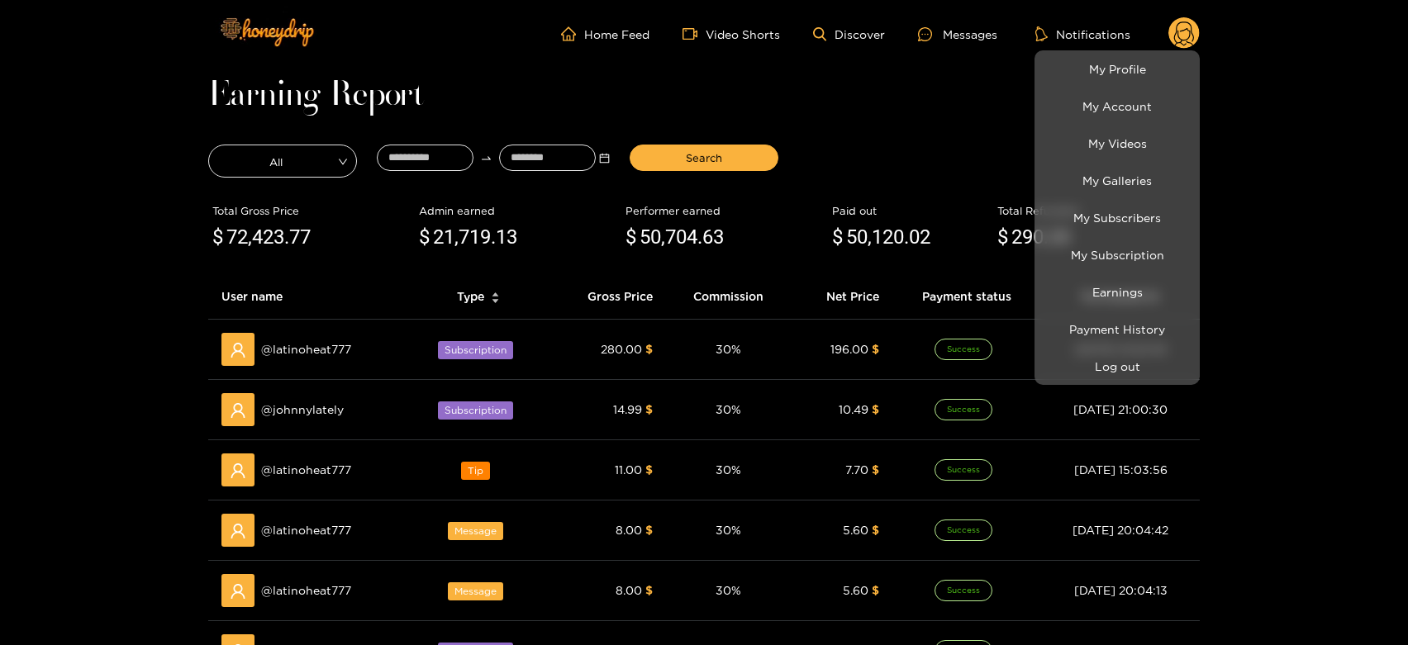
click at [312, 459] on div at bounding box center [704, 322] width 1408 height 645
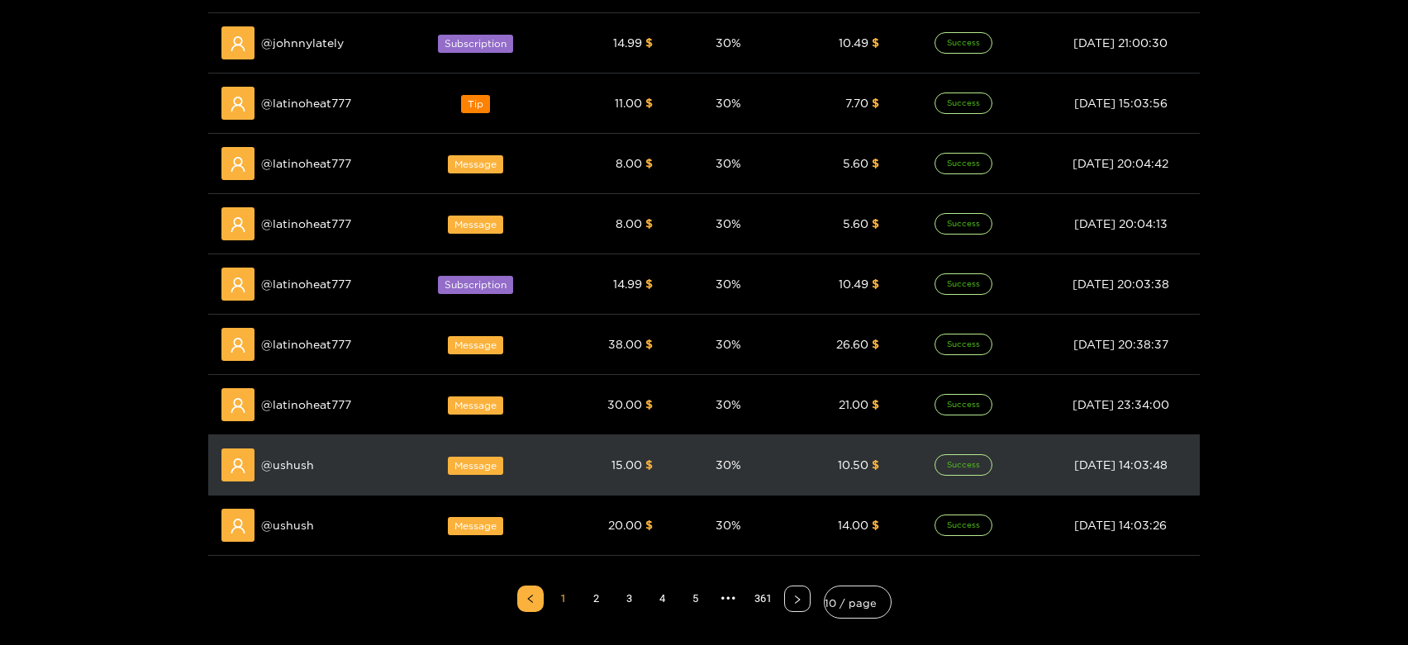
click at [289, 450] on div "@ ushush" at bounding box center [308, 465] width 174 height 33
copy span "ushush"
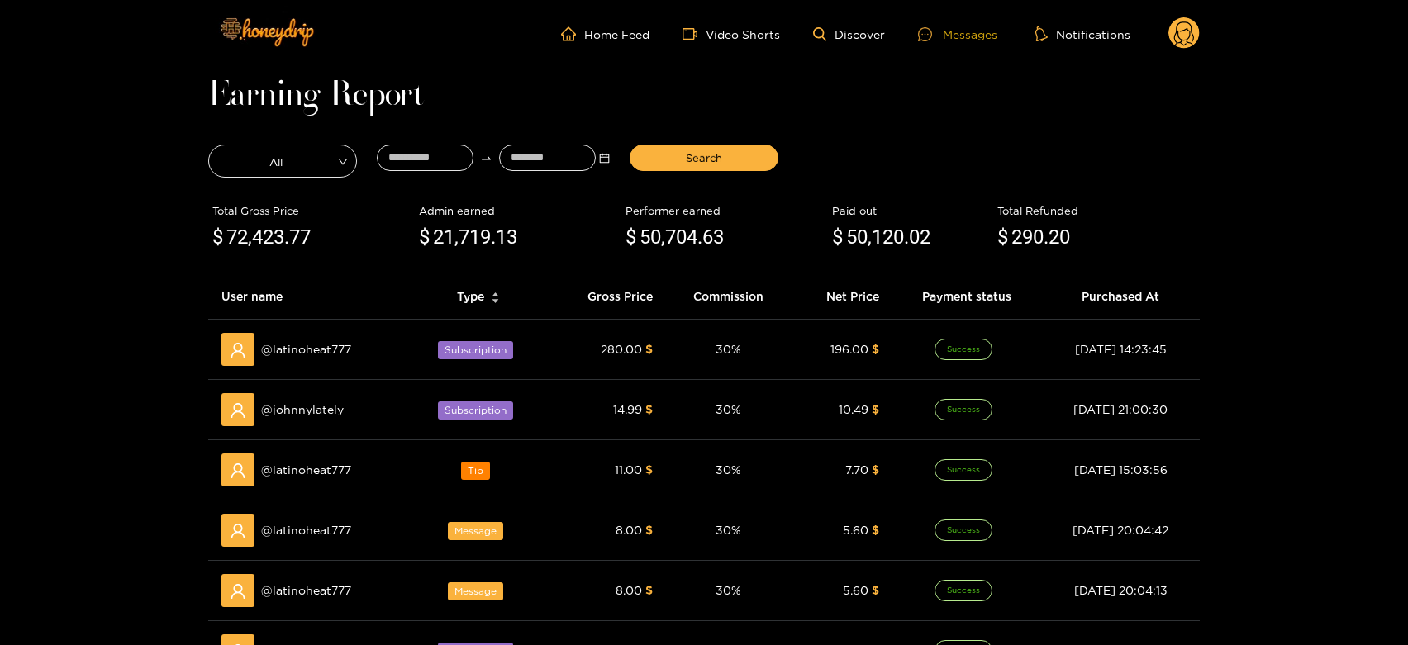
click at [957, 31] on div "Messages" at bounding box center [957, 34] width 79 height 19
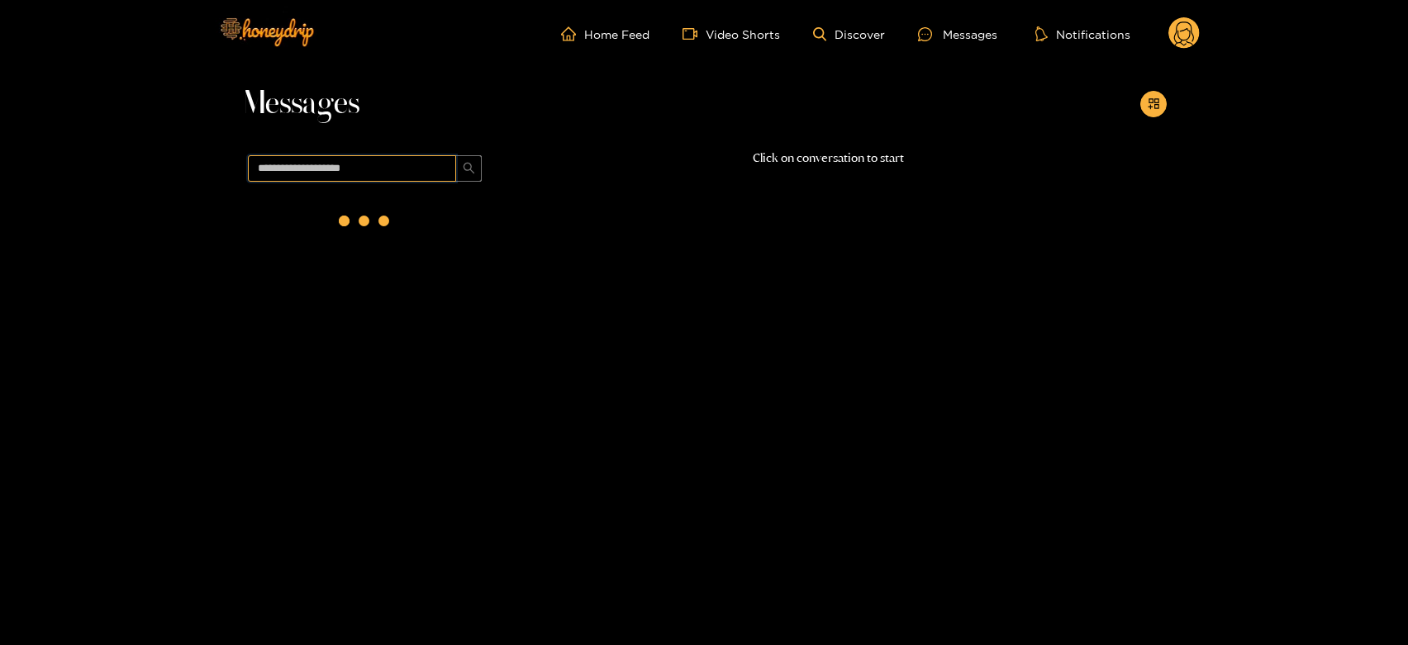
click at [403, 163] on input "text" at bounding box center [352, 168] width 208 height 26
paste input "******"
type input "******"
click at [383, 230] on strong "24 September 2025 10:29" at bounding box center [383, 228] width 195 height 15
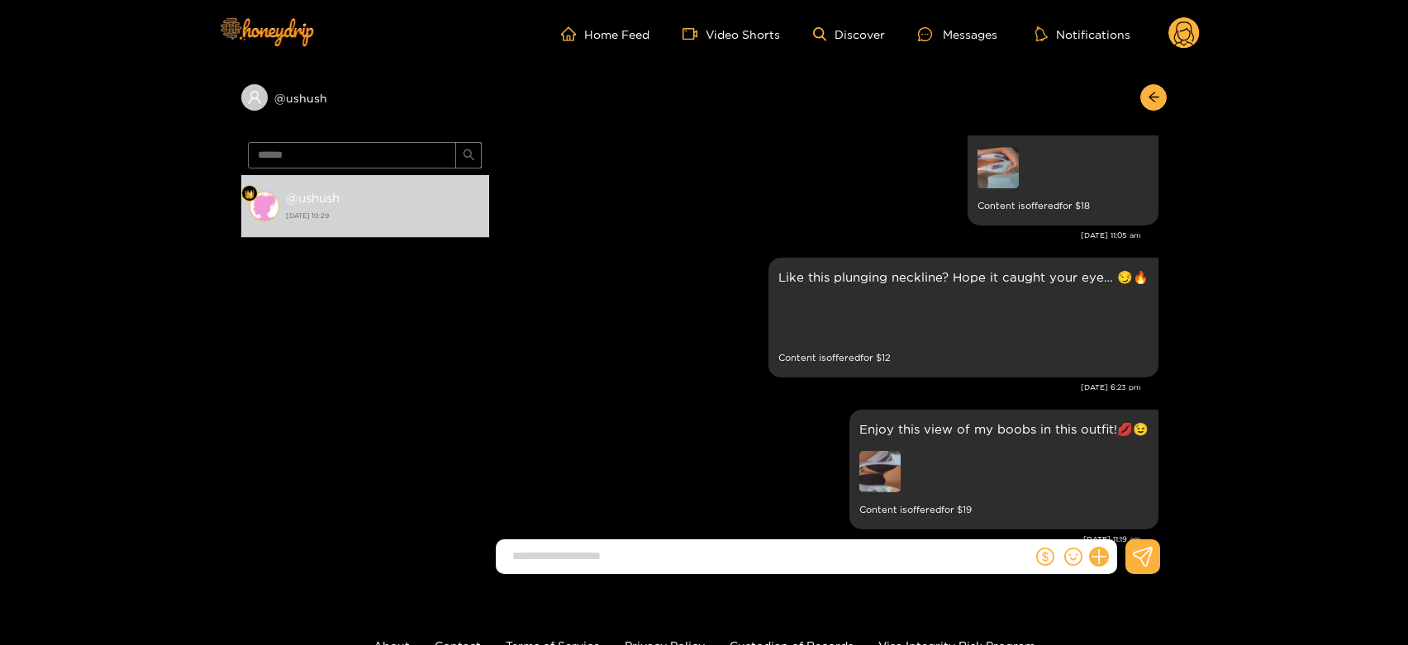
scroll to position [2847, 0]
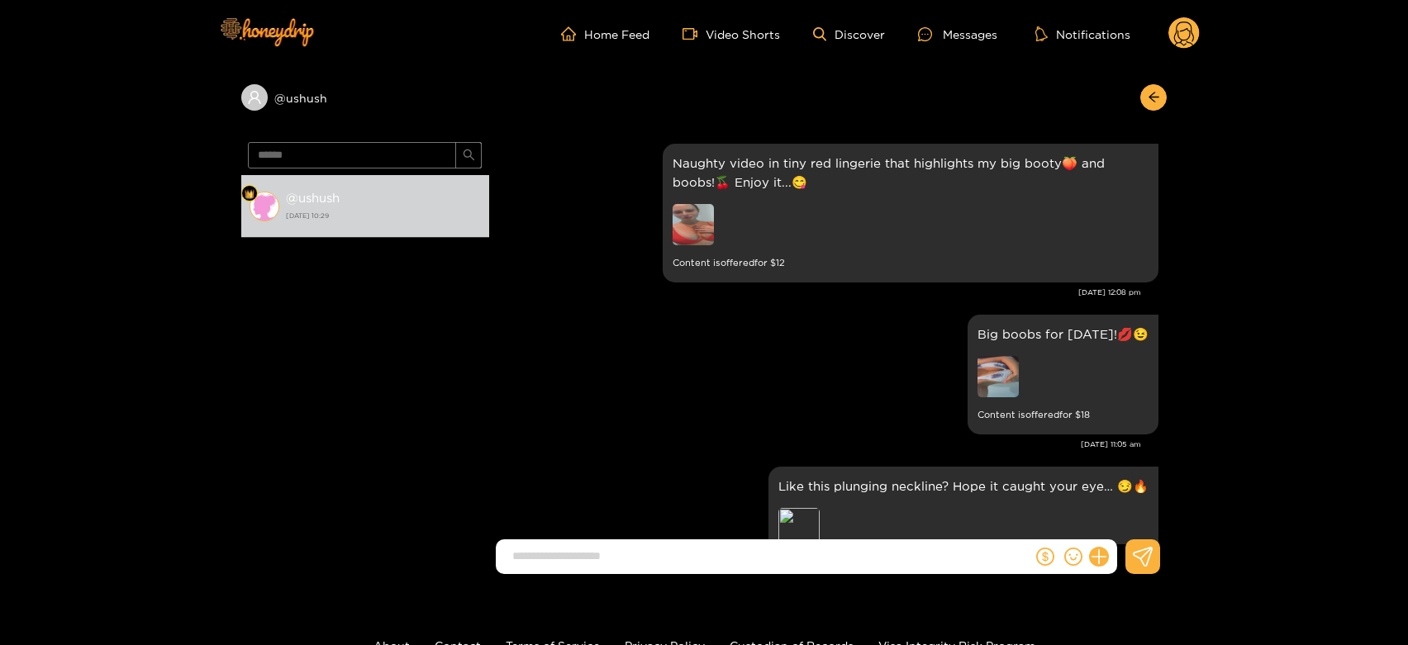
click at [1190, 23] on icon at bounding box center [1184, 35] width 20 height 29
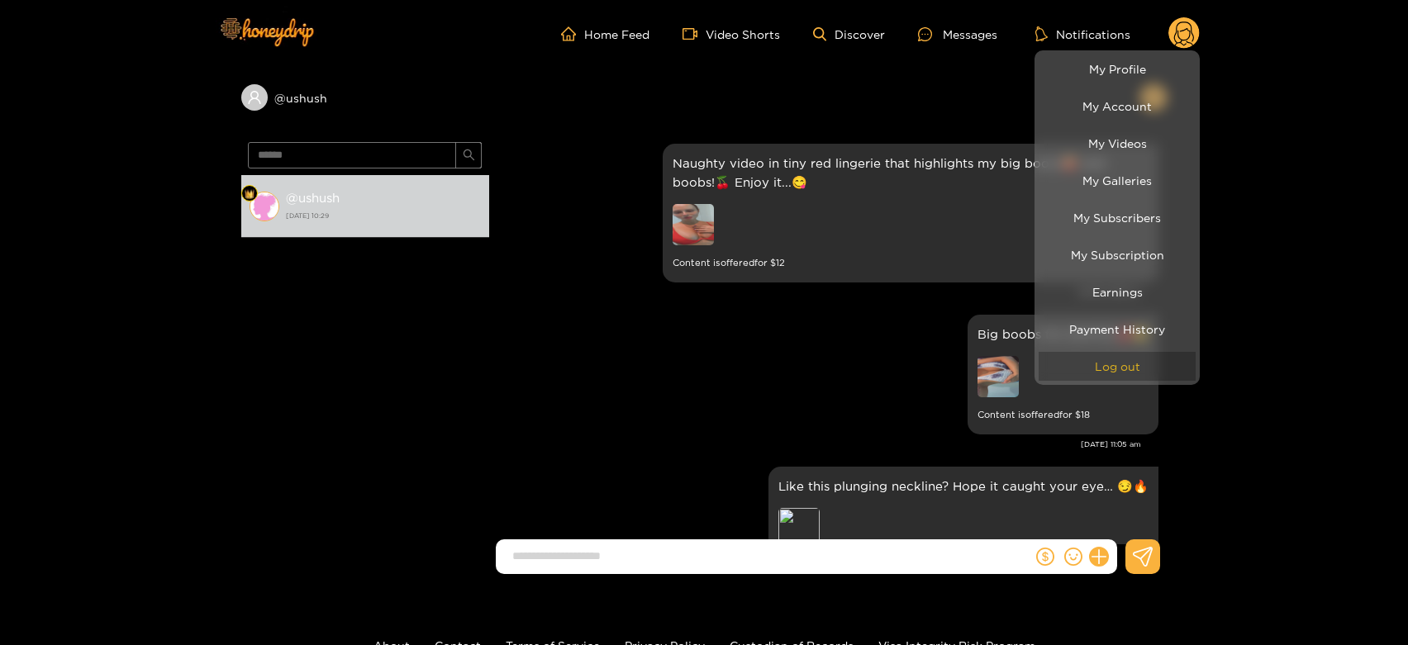
click at [1135, 367] on button "Log out" at bounding box center [1117, 366] width 157 height 29
